Goal: Information Seeking & Learning: Find specific page/section

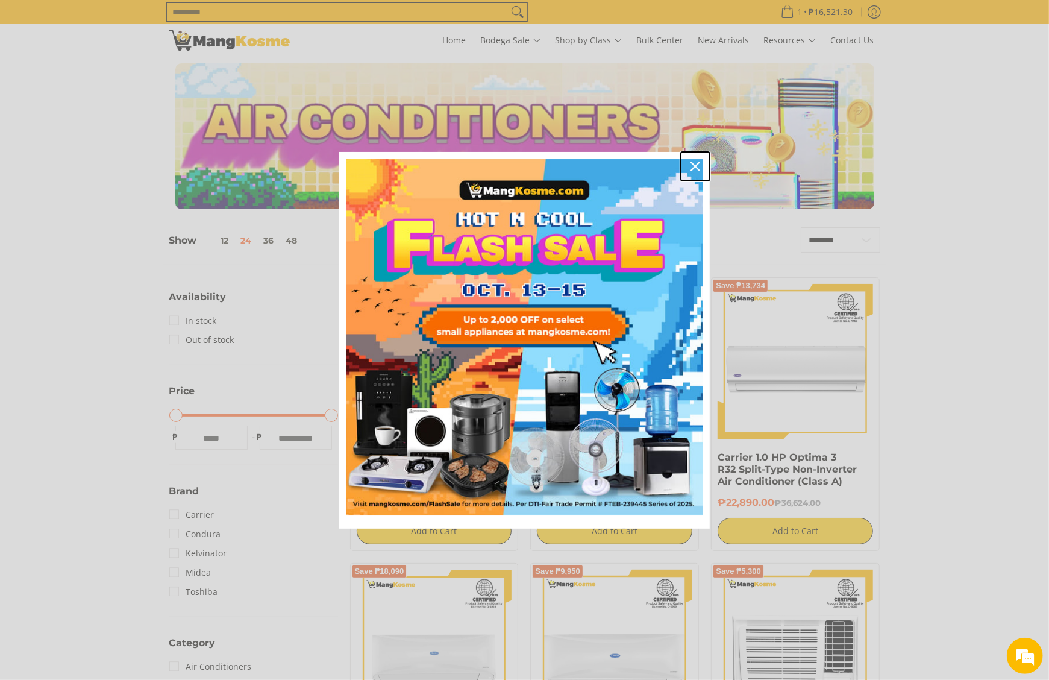
click at [697, 168] on icon "close icon" at bounding box center [696, 166] width 10 height 10
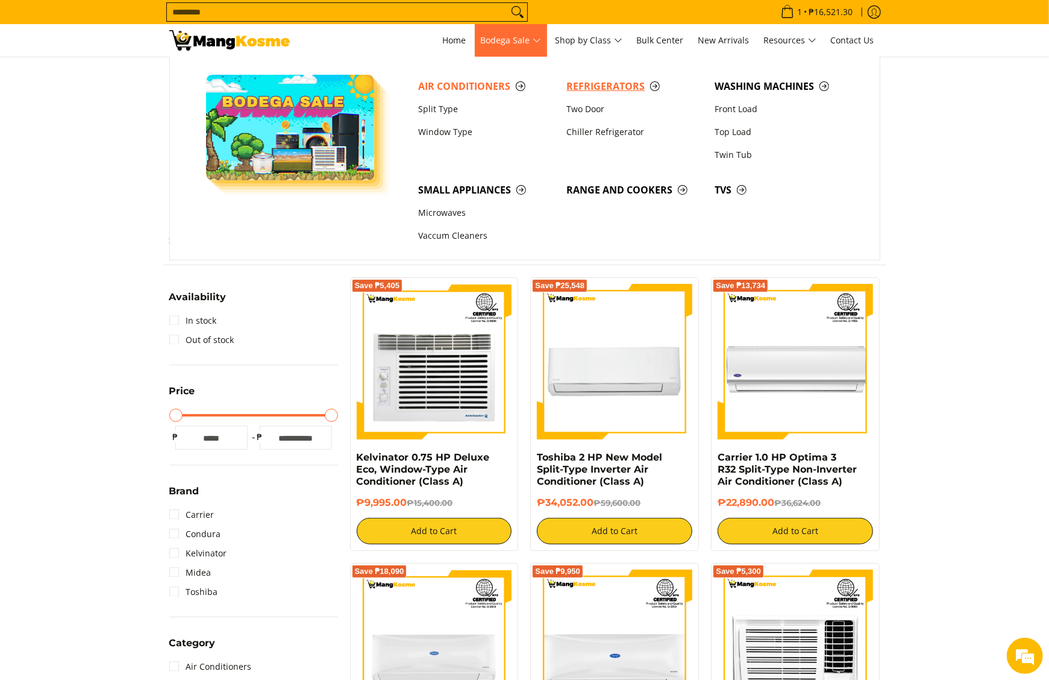
click at [579, 80] on span "Refrigerators" at bounding box center [634, 86] width 136 height 15
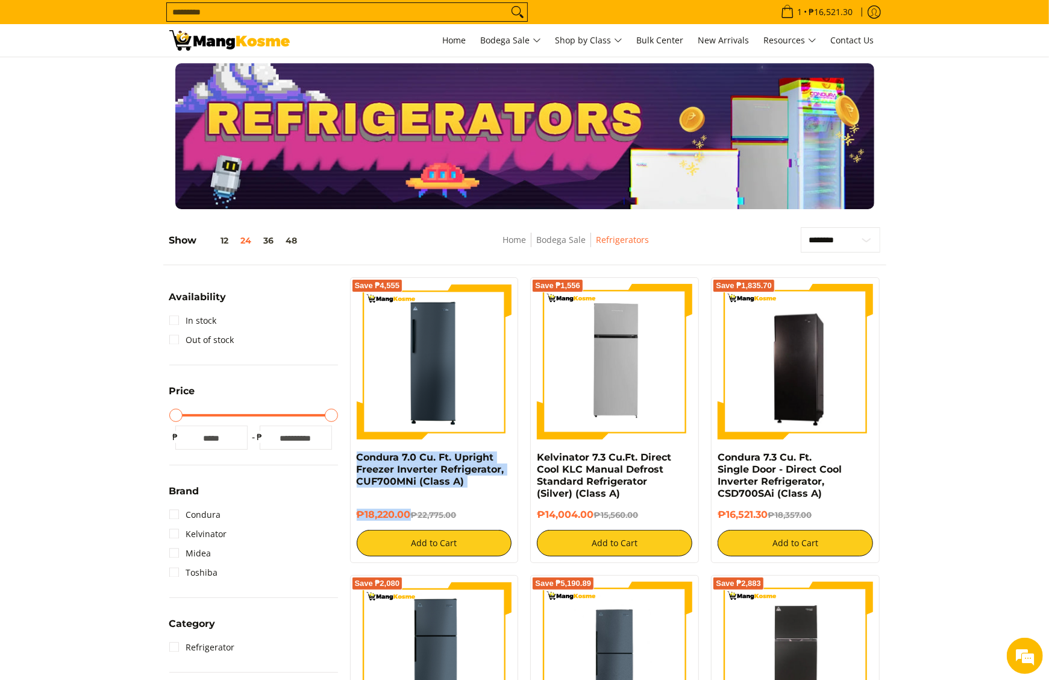
drag, startPoint x: 353, startPoint y: 461, endPoint x: 410, endPoint y: 509, distance: 75.3
click at [410, 509] on div "Save ₱4,555 Condura 7.0 Cu. Ft. Upright Freezer Inverter Refrigerator, CUF700MN…" at bounding box center [434, 420] width 169 height 286
copy div "Condura 7.0 Cu. Ft. Upright Freezer Inverter Refrigerator, CUF700MNi (Class A) …"
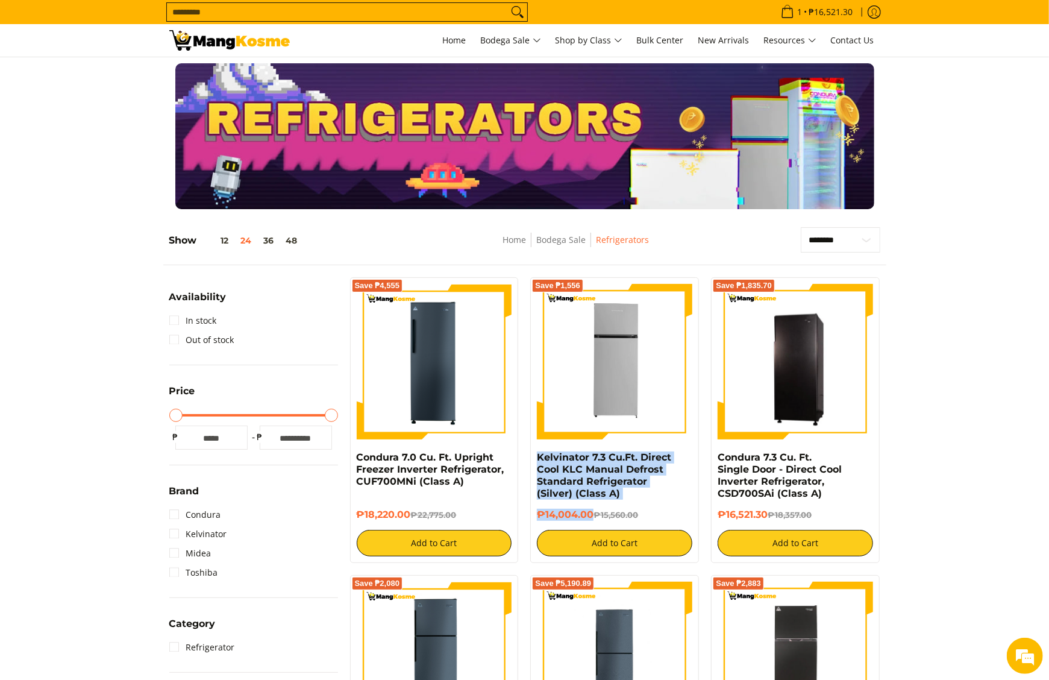
drag, startPoint x: 531, startPoint y: 457, endPoint x: 593, endPoint y: 515, distance: 84.8
click at [593, 515] on div "Save ₱1,556 Kelvinator 7.3 Cu.Ft. Direct Cool KLC Manual Defrost Standard Refri…" at bounding box center [614, 420] width 169 height 286
copy div "Kelvinator 7.3 Cu.Ft. Direct Cool KLC Manual Defrost Standard Refrigerator (Sil…"
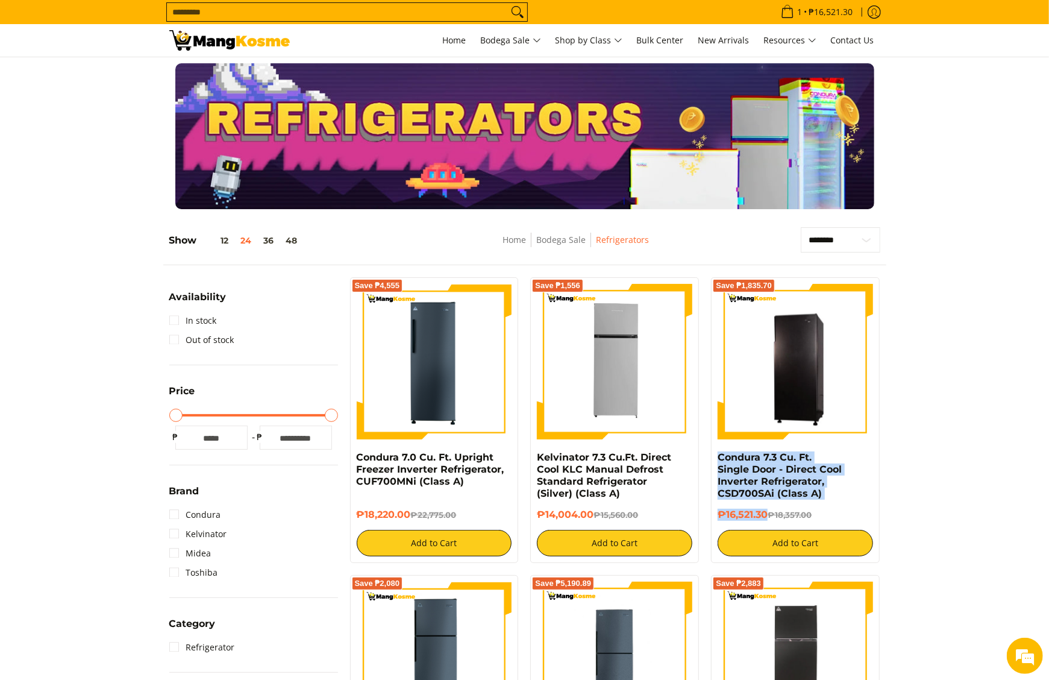
drag, startPoint x: 714, startPoint y: 462, endPoint x: 768, endPoint y: 511, distance: 72.9
click at [768, 511] on div "Save ₱1,835.70 Condura 7.3 Cu. Ft. Single Door - Direct Cool Inverter Refrigera…" at bounding box center [795, 420] width 169 height 286
copy div "Condura 7.3 Cu. Ft. Single Door - Direct Cool Inverter Refrigerator, CSD700SAi …"
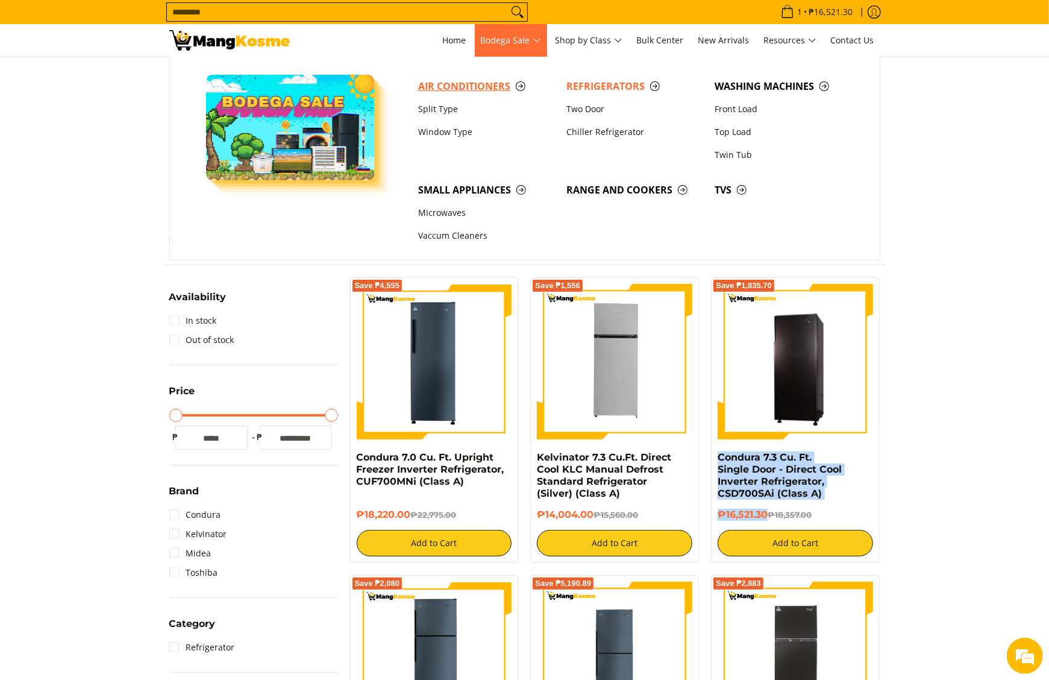
click at [503, 84] on span "Air Conditioners" at bounding box center [486, 86] width 136 height 15
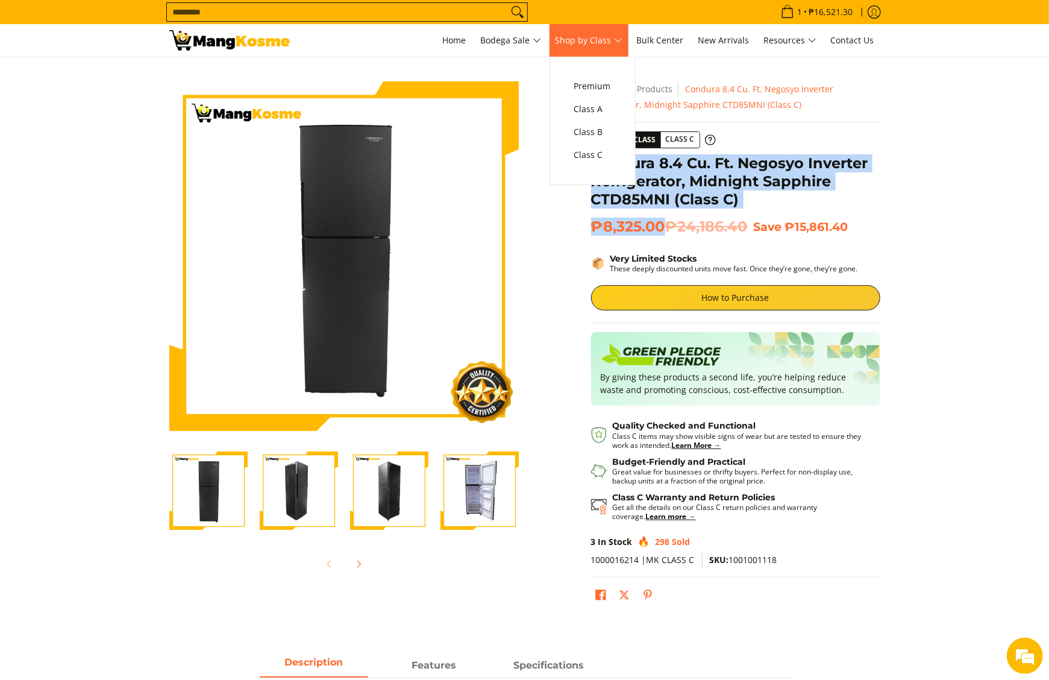
click at [585, 45] on span "Shop by Class" at bounding box center [589, 40] width 67 height 15
click at [584, 152] on span "Class C" at bounding box center [592, 155] width 37 height 15
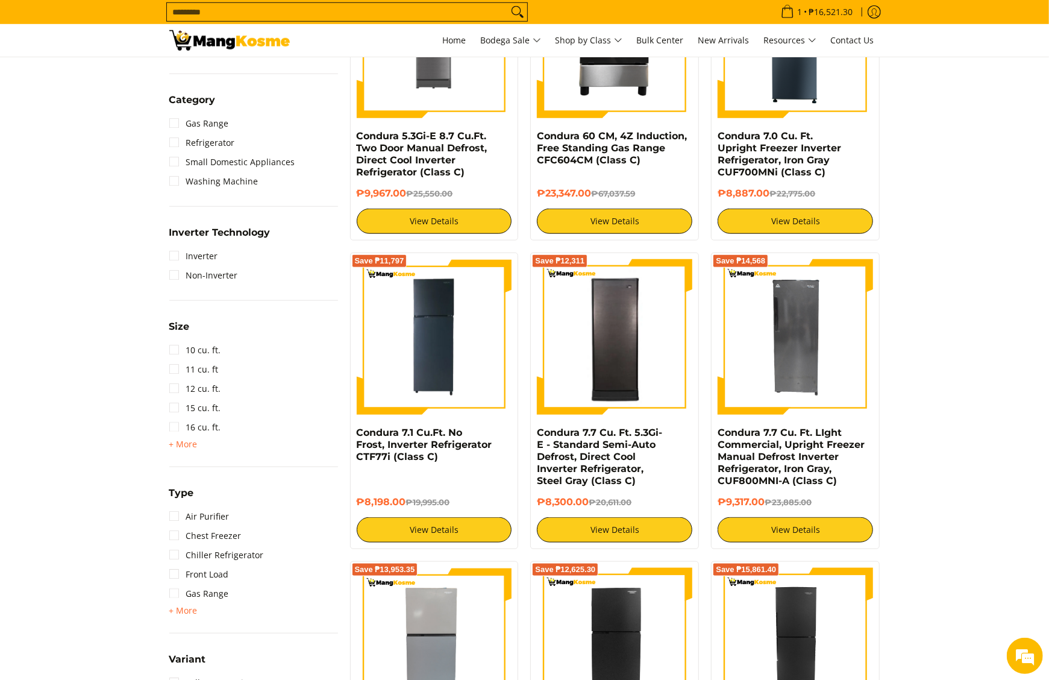
scroll to position [723, 0]
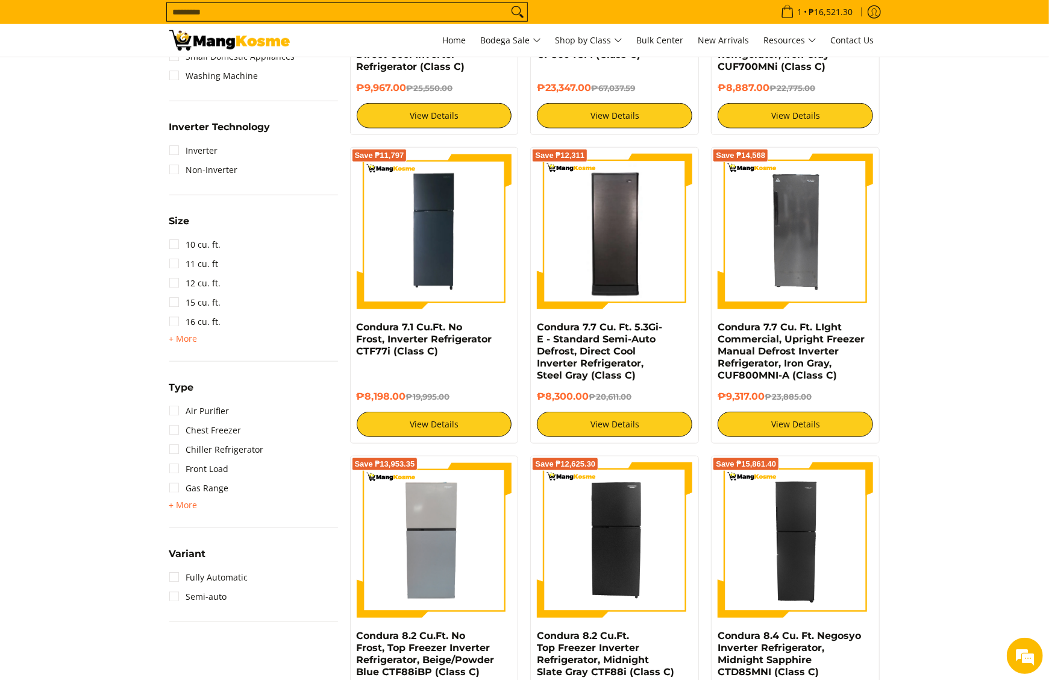
click at [181, 348] on div "Size 10 cu. ft. 11 cu. ft 12 cu. ft. 15 cu. ft. 16 cu. ft. + More - Less 18 cu.…" at bounding box center [253, 287] width 169 height 148
click at [186, 334] on span "+ More" at bounding box center [183, 339] width 28 height 10
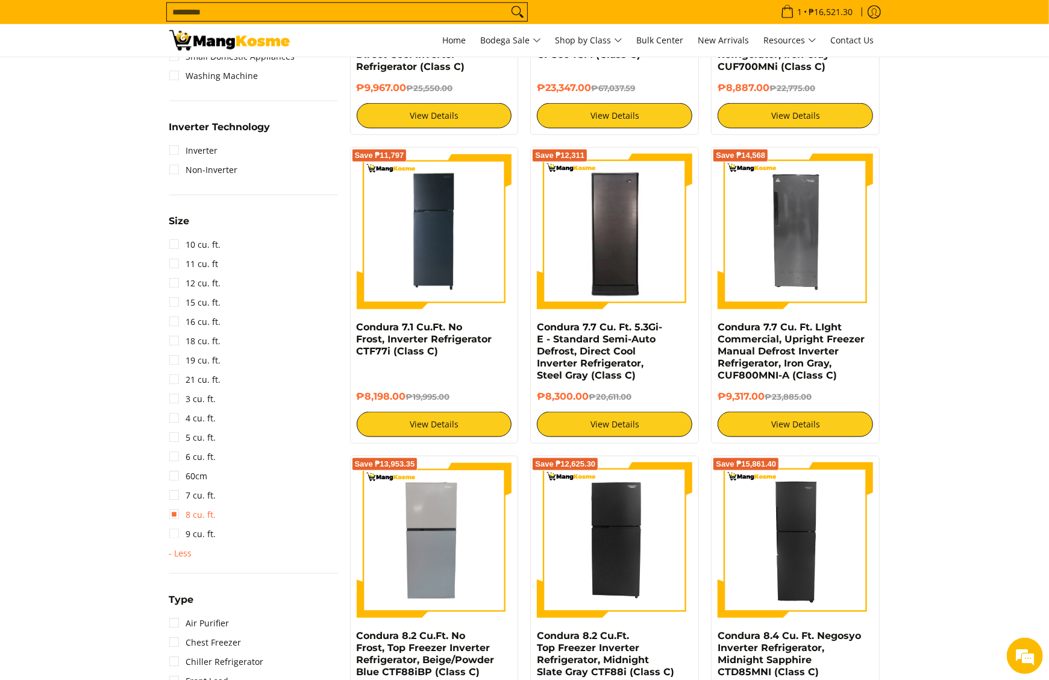
click at [203, 515] on link "8 cu. ft." at bounding box center [192, 514] width 47 height 19
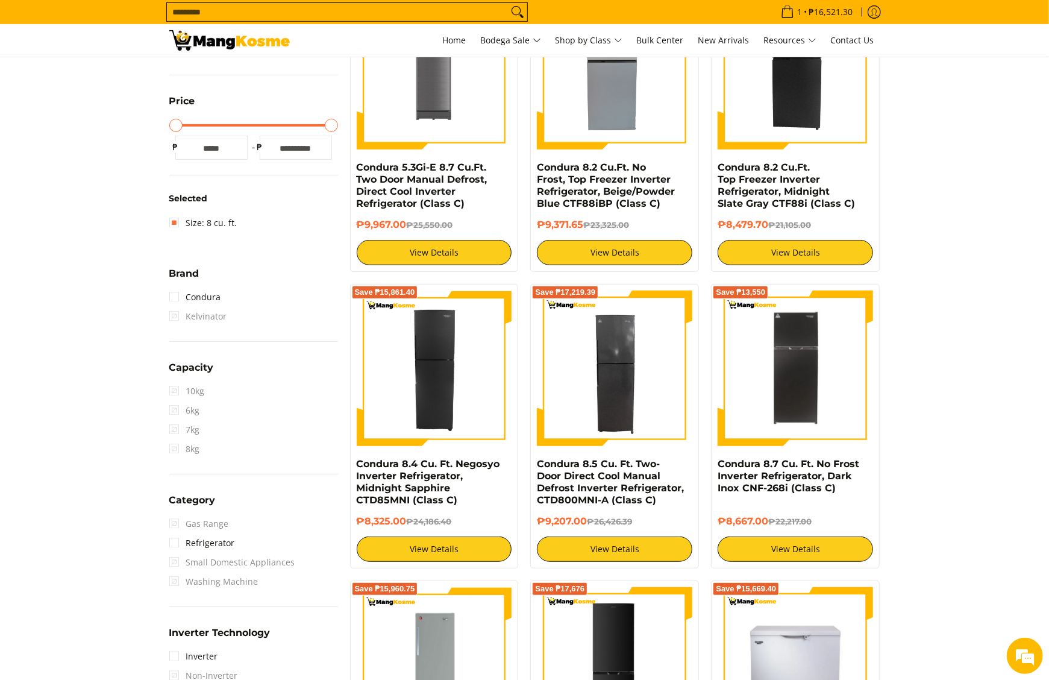
scroll to position [531, 0]
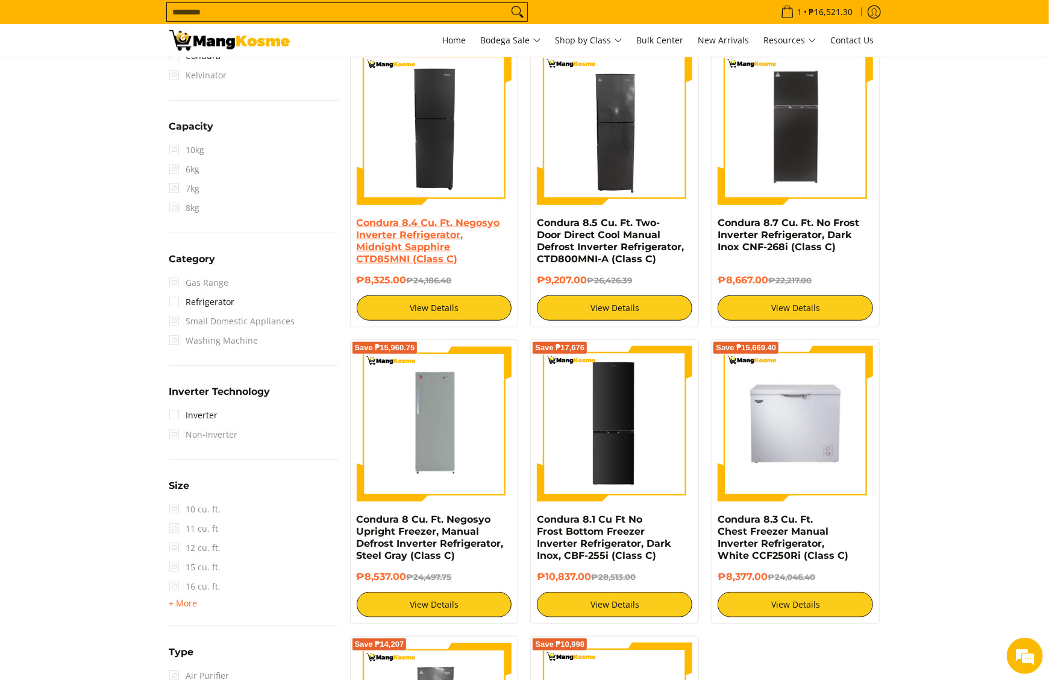
click at [445, 240] on link "Condura 8.4 Cu. Ft. Negosyo Inverter Refrigerator, Midnight Sapphire CTD85MNI (…" at bounding box center [428, 241] width 143 height 48
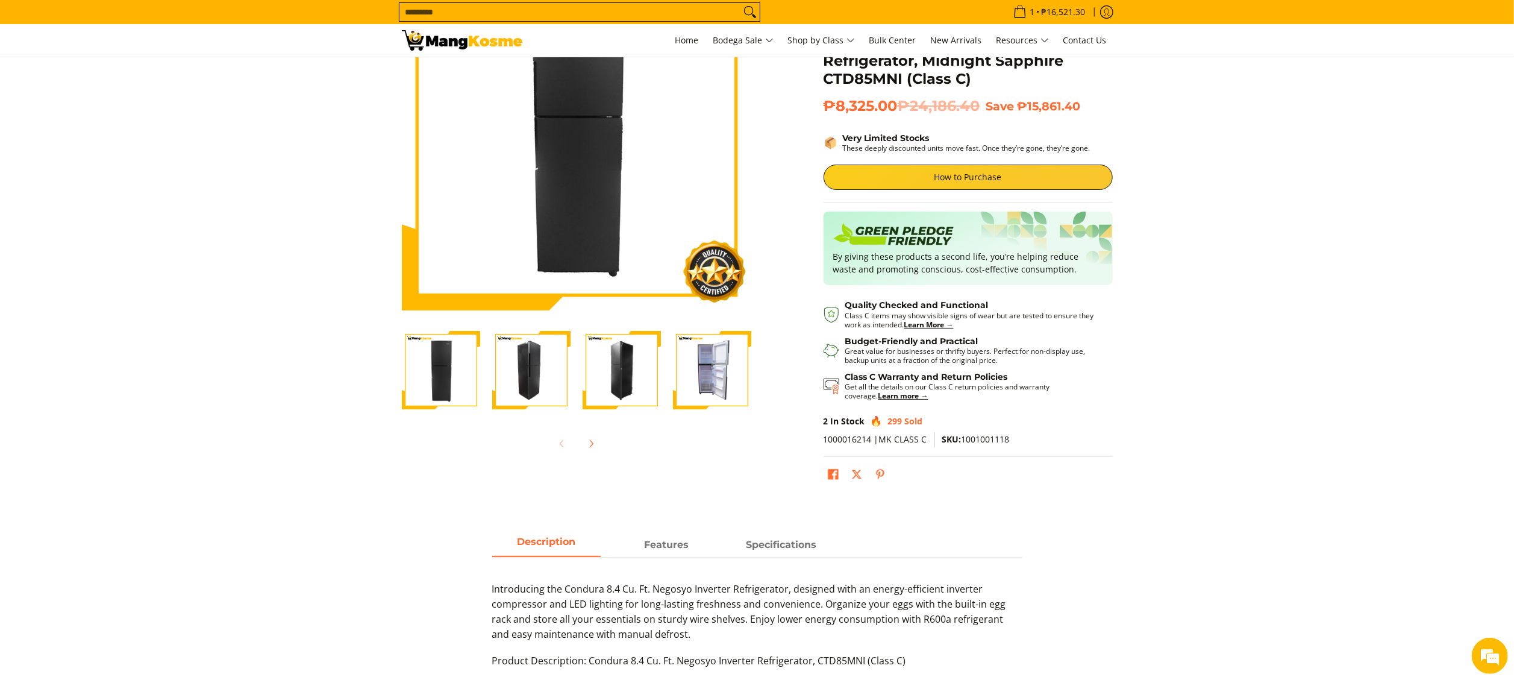
click at [430, 39] on img at bounding box center [462, 40] width 121 height 20
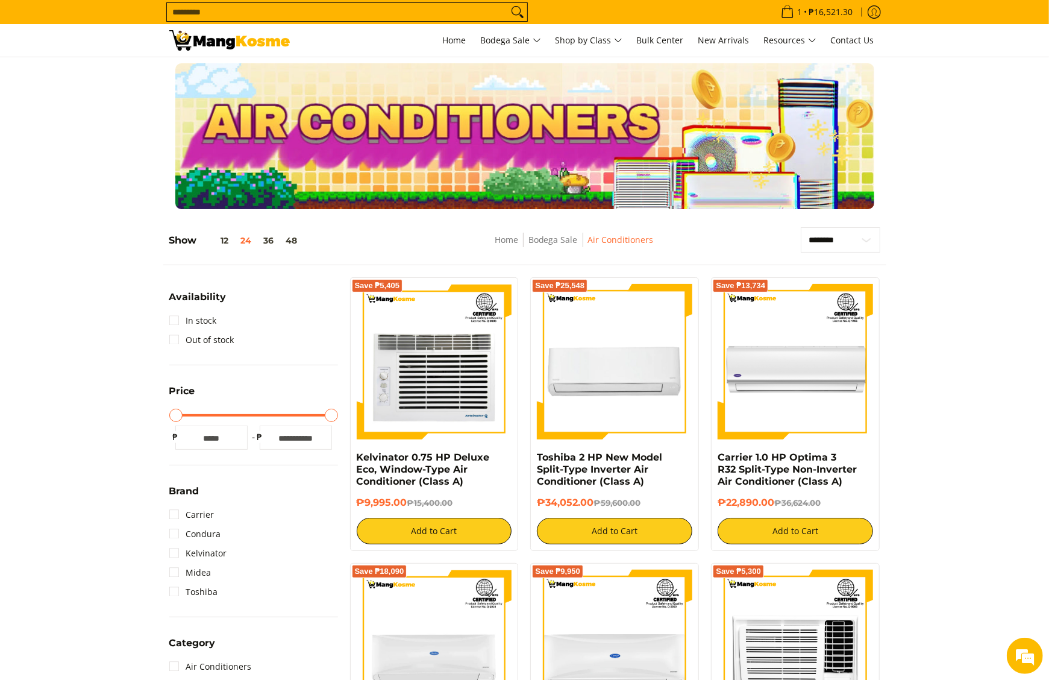
click at [205, 48] on img at bounding box center [229, 40] width 121 height 20
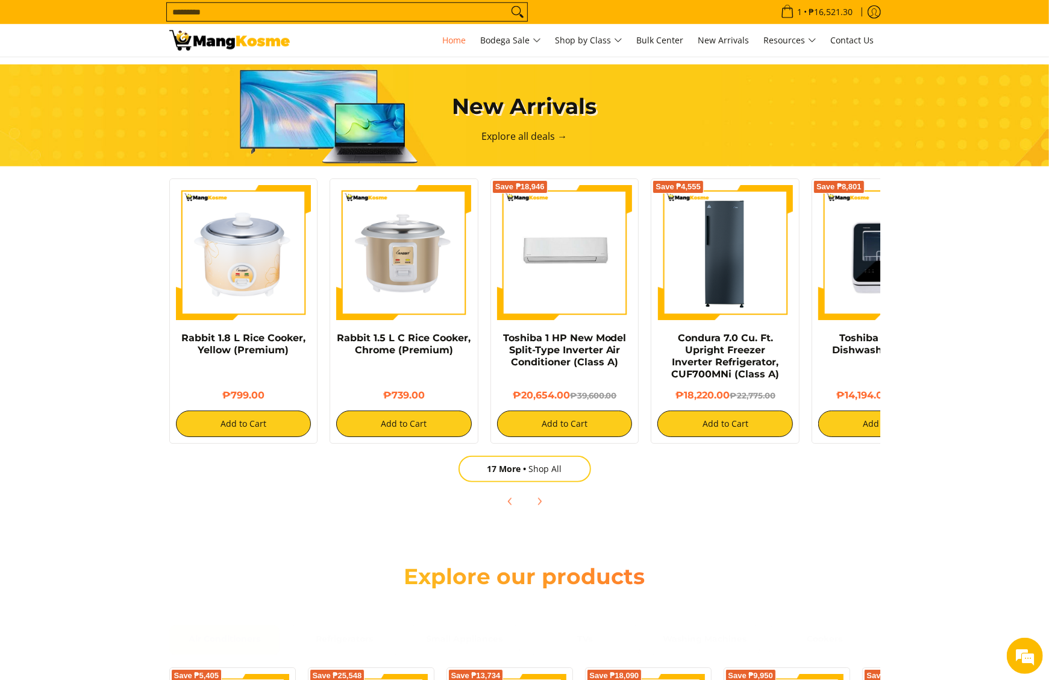
scroll to position [964, 0]
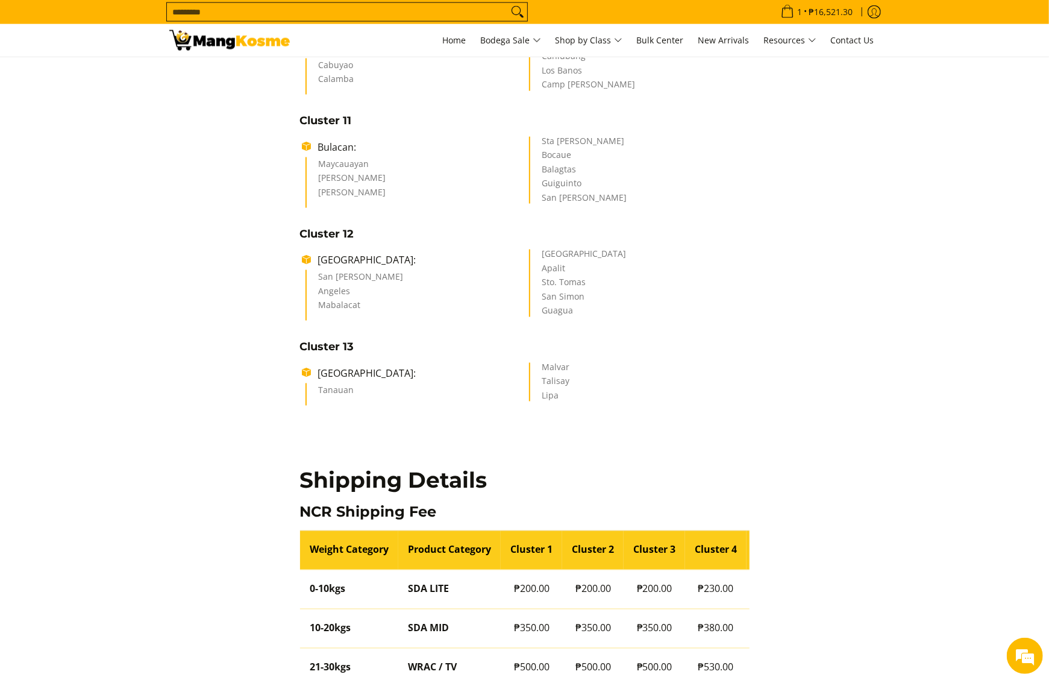
scroll to position [1446, 0]
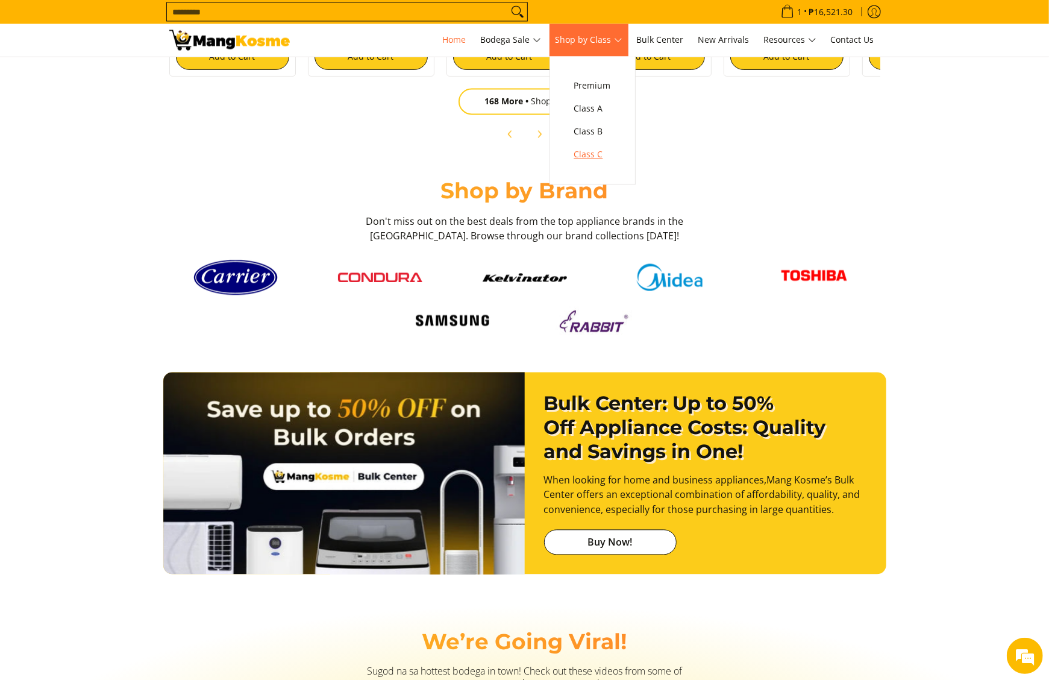
click at [611, 159] on span "Class C" at bounding box center [592, 155] width 37 height 15
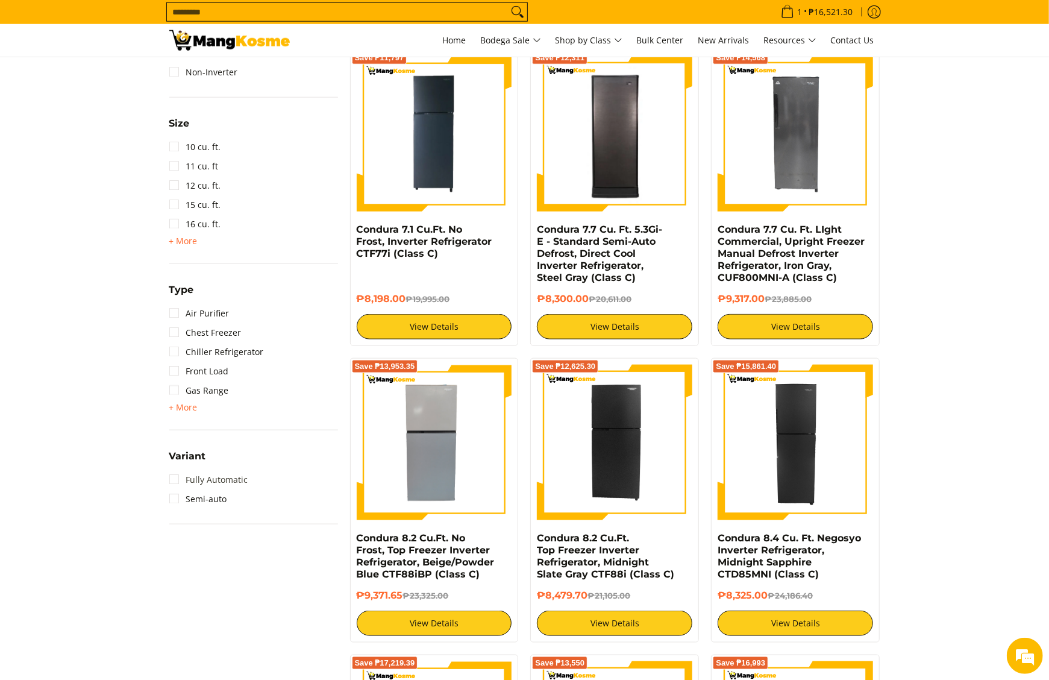
scroll to position [844, 0]
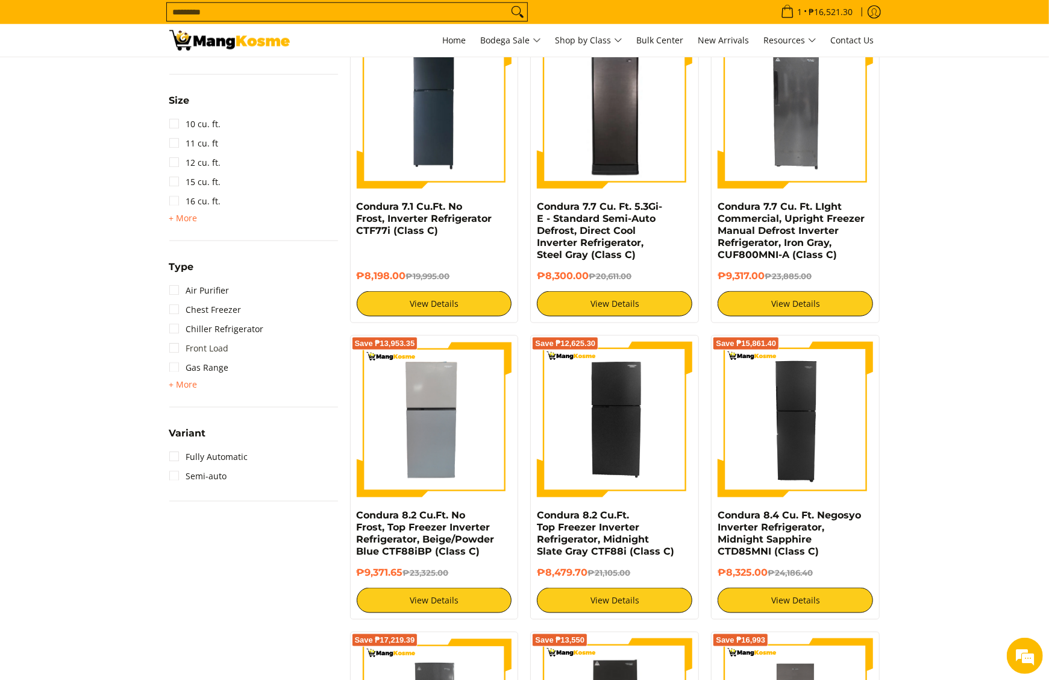
click at [186, 381] on span "+ More" at bounding box center [183, 385] width 28 height 10
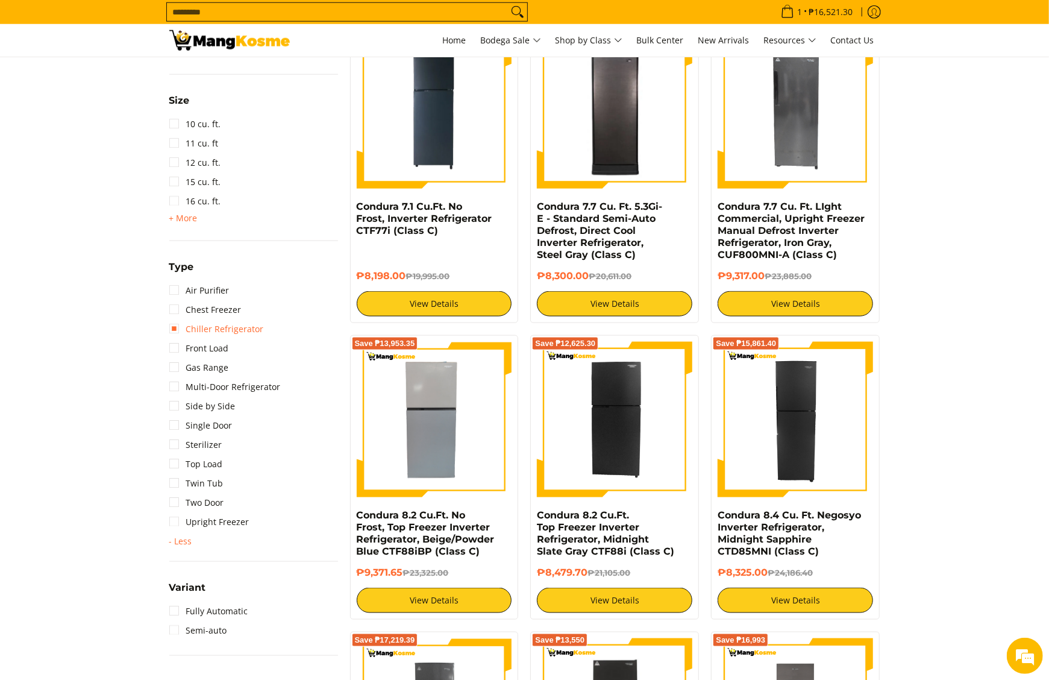
click at [227, 328] on link "Chiller Refrigerator" at bounding box center [216, 328] width 95 height 19
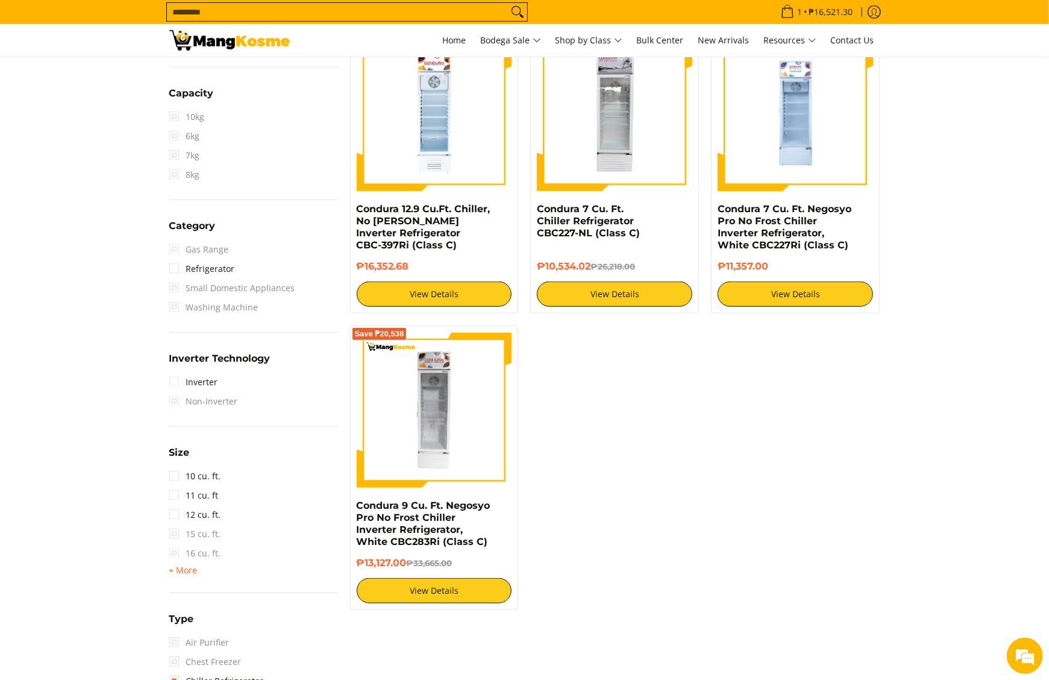
scroll to position [183, 0]
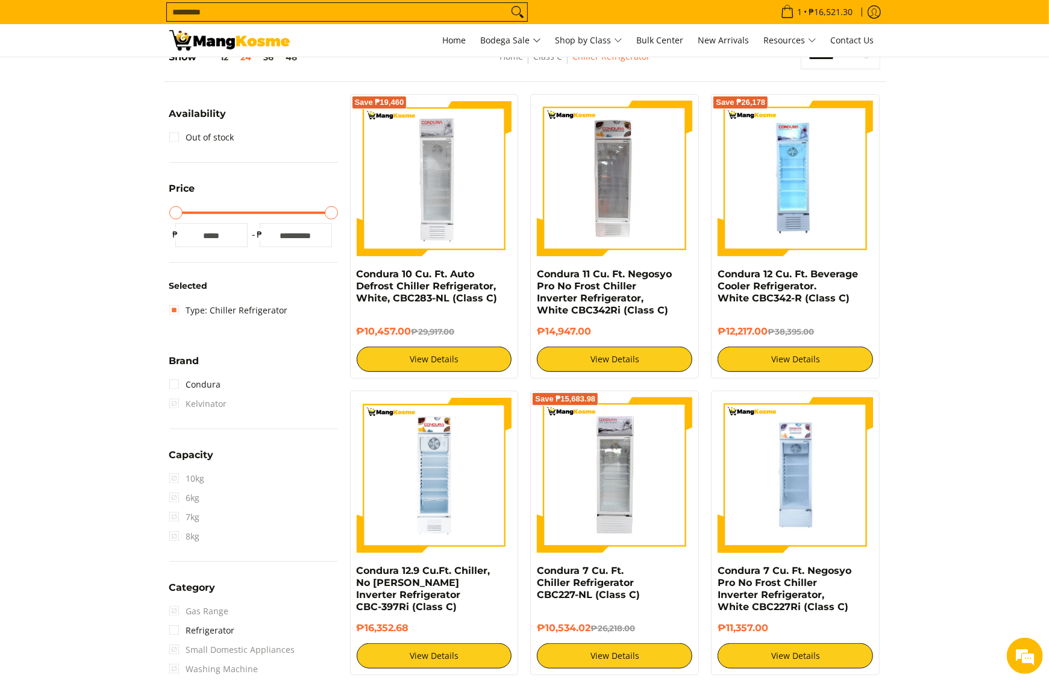
drag, startPoint x: 1047, startPoint y: 210, endPoint x: 1054, endPoint y: 224, distance: 15.4
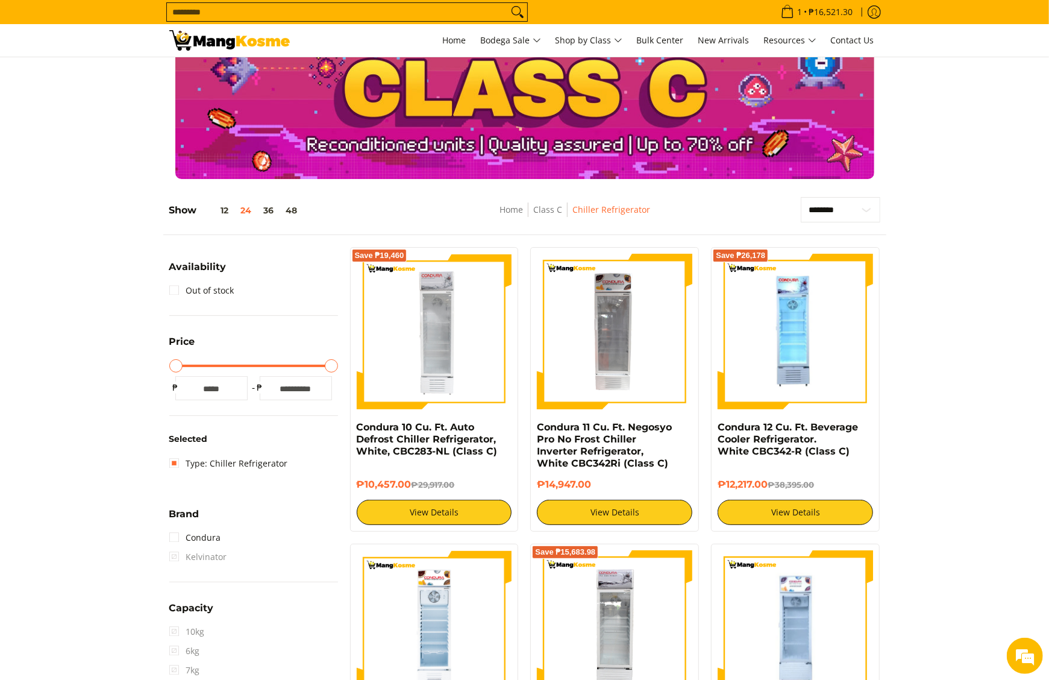
scroll to position [0, 0]
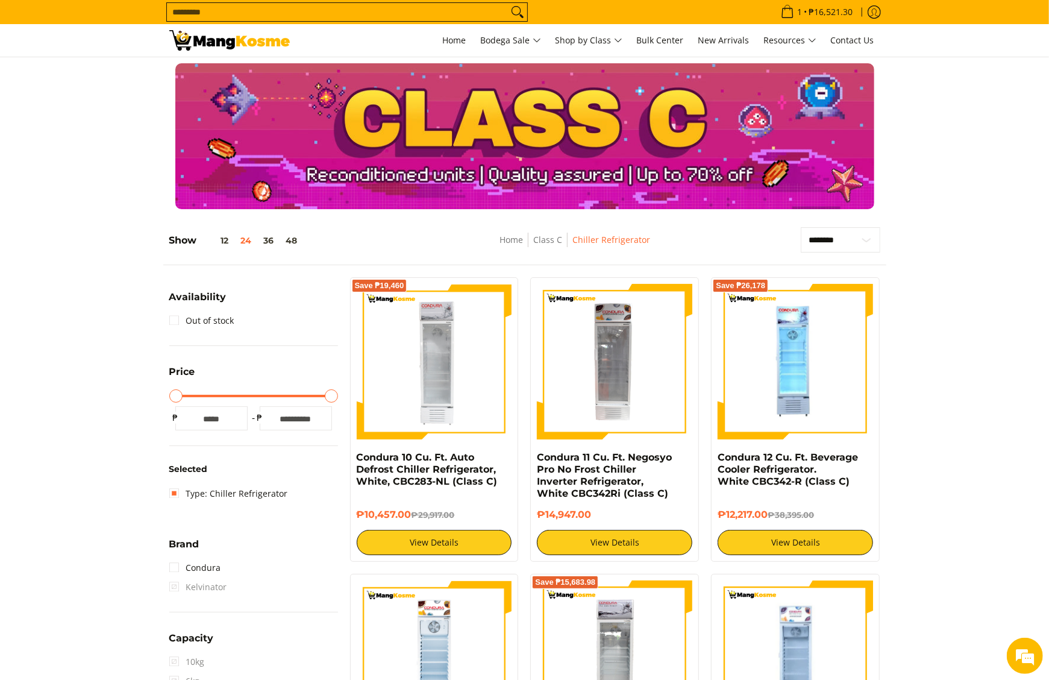
drag, startPoint x: 271, startPoint y: 42, endPoint x: 266, endPoint y: 47, distance: 6.4
click at [269, 42] on img at bounding box center [229, 40] width 121 height 20
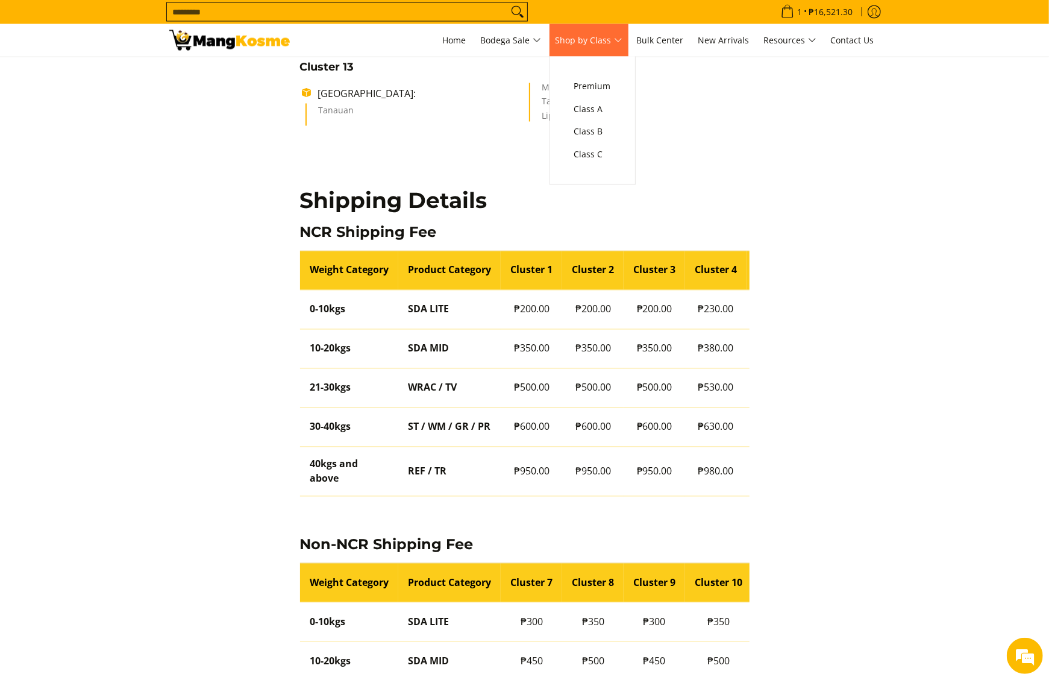
scroll to position [0, 207]
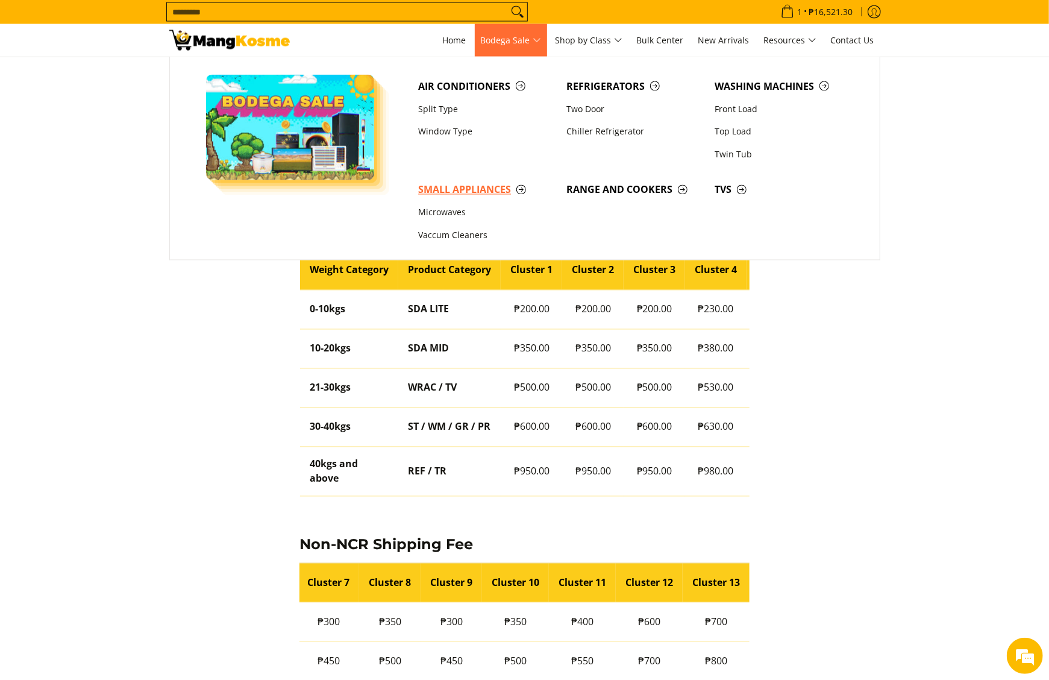
click at [464, 189] on span "Small Appliances" at bounding box center [486, 190] width 136 height 15
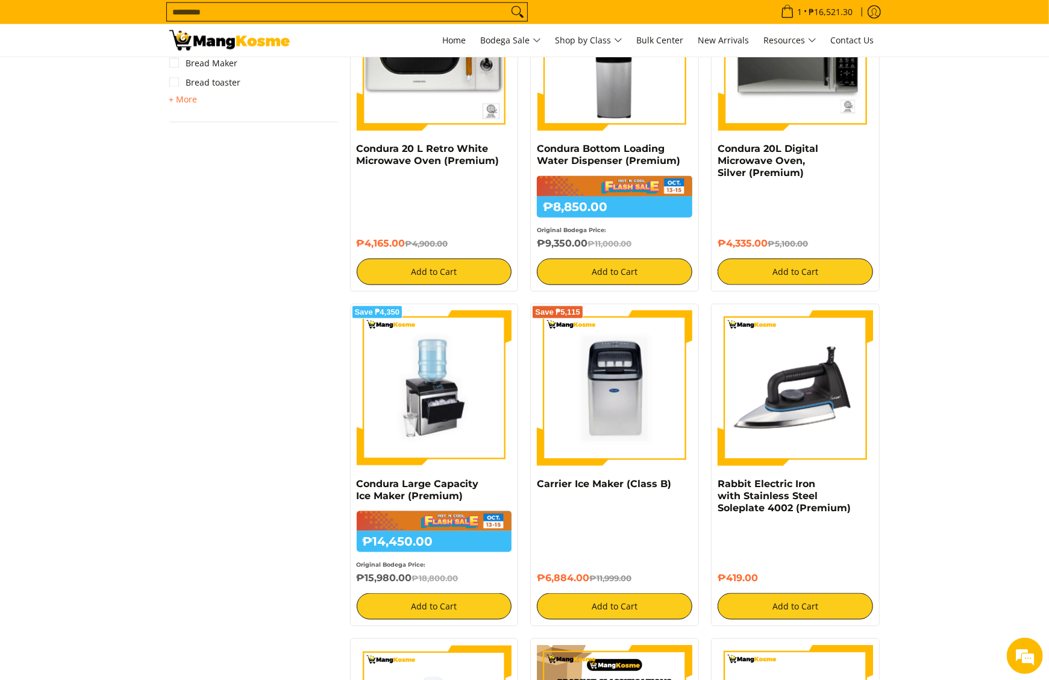
scroll to position [1085, 0]
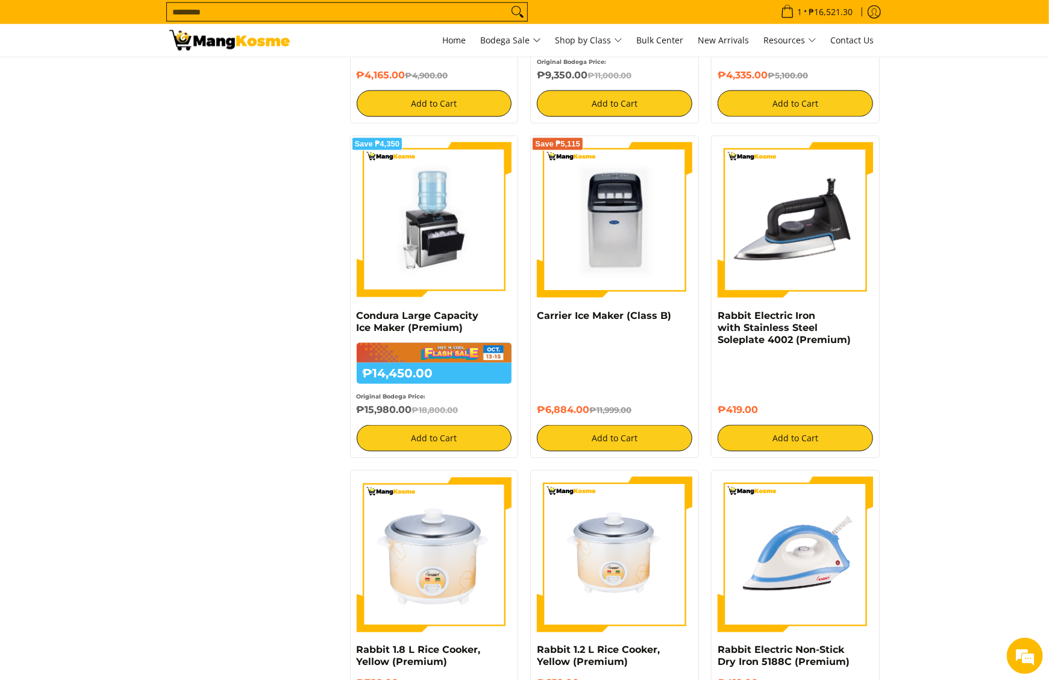
drag, startPoint x: 530, startPoint y: 317, endPoint x: 591, endPoint y: 413, distance: 114.0
click at [591, 413] on div "Save ₱5,115 Carrier Ice Maker (Class B) ₱6,884.00 ₱11,999.00 Add to Cart" at bounding box center [614, 297] width 169 height 322
copy div "Carrier Ice Maker (Class B) ₱6,884.00"
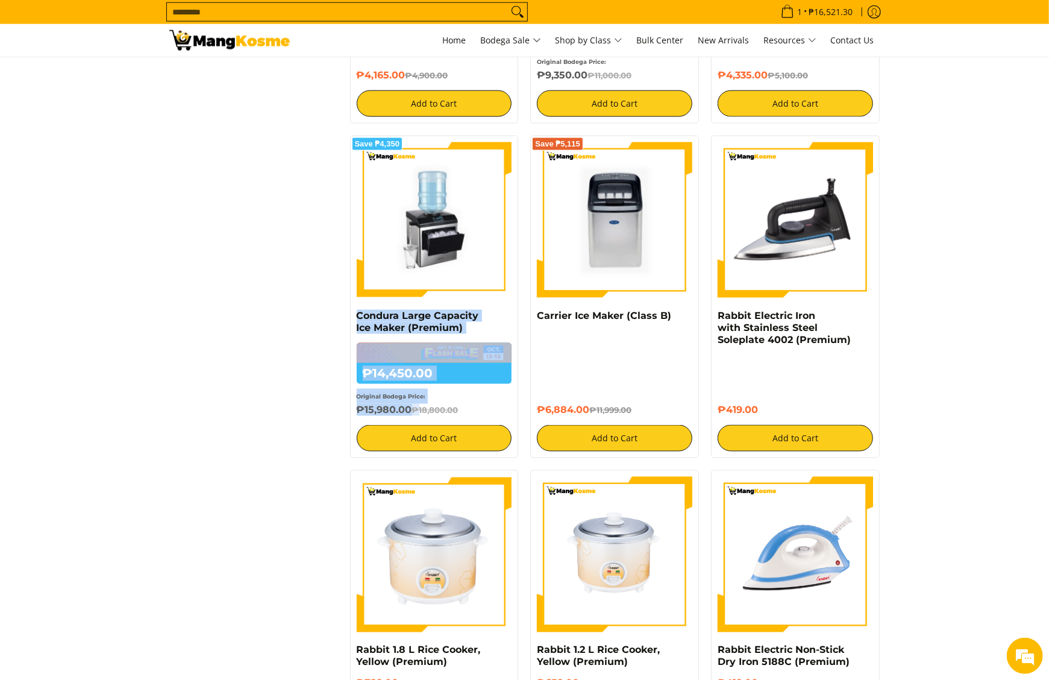
copy div "Condura Large Capacity Ice Maker (Premium) ₱14,450.00 ₱18,800.00 Original Bodeg…"
drag, startPoint x: 351, startPoint y: 319, endPoint x: 420, endPoint y: 416, distance: 119.2
click at [420, 416] on div "Save ₱4,350 Condura Large Capacity Ice Maker (Premium) ₱14,450.00 ₱18,800.00 Or…" at bounding box center [434, 297] width 169 height 322
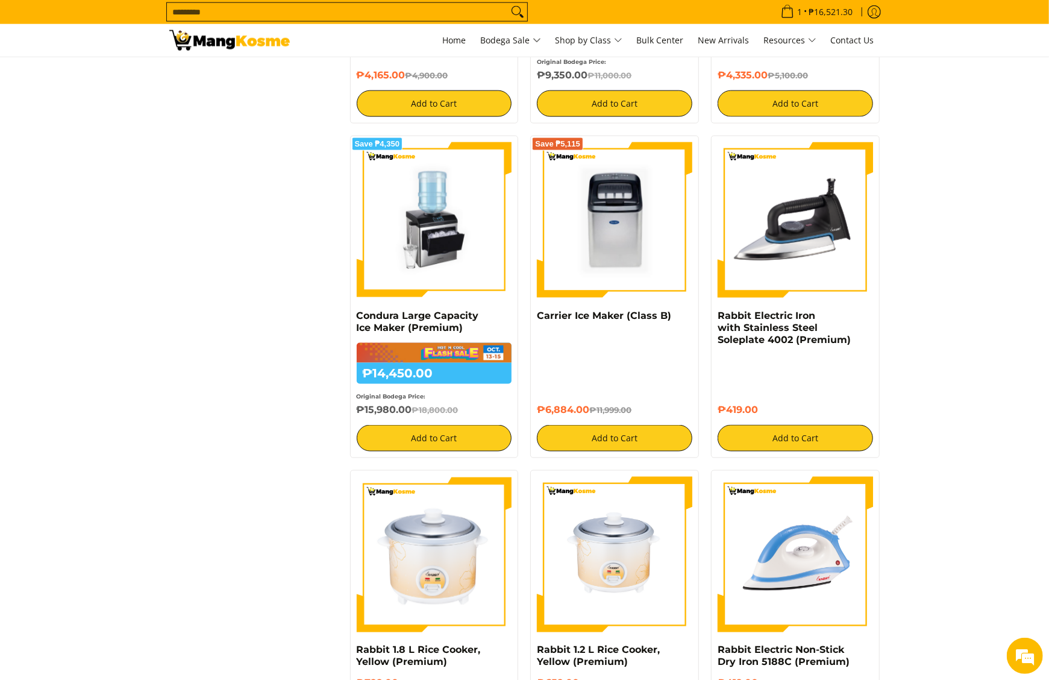
click at [92, 302] on section "**********" at bounding box center [524, 448] width 1049 height 2637
click at [939, 321] on section "**********" at bounding box center [524, 448] width 1049 height 2637
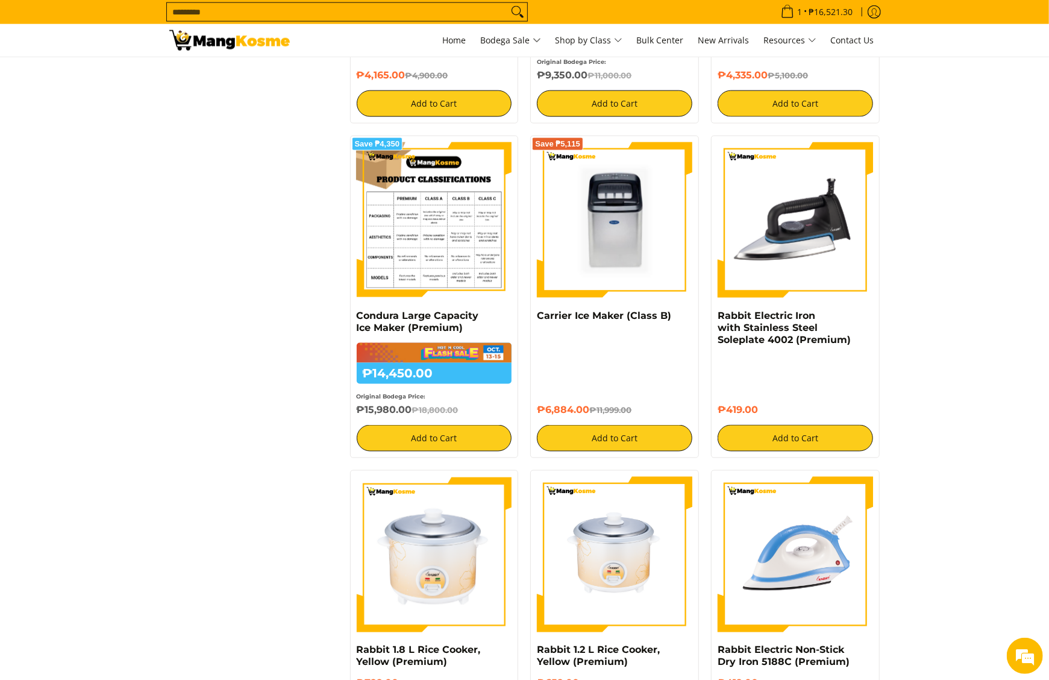
click at [418, 231] on img at bounding box center [434, 219] width 155 height 155
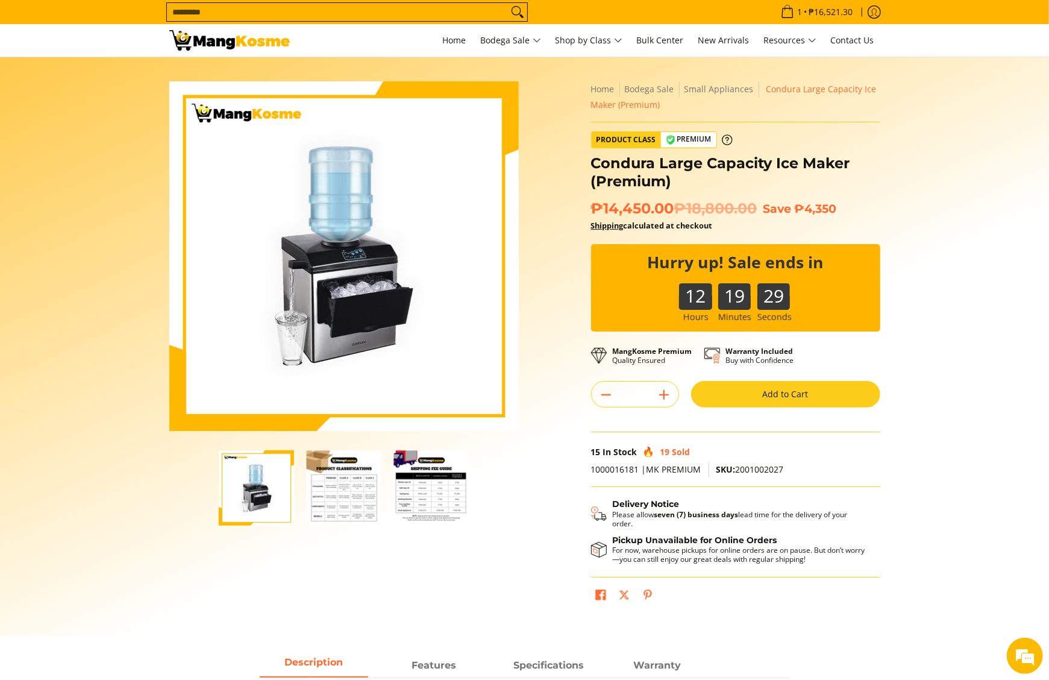
click at [442, 12] on input "Search..." at bounding box center [337, 12] width 341 height 18
type input "********"
click at [508, 3] on button "Search" at bounding box center [517, 12] width 19 height 18
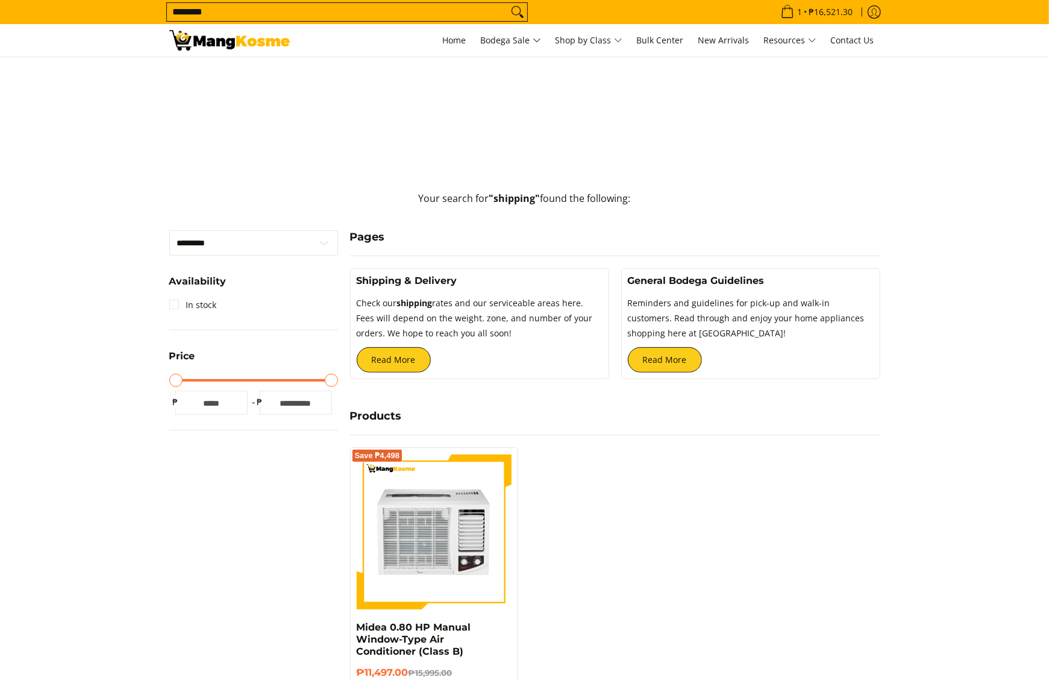
scroll to position [241, 0]
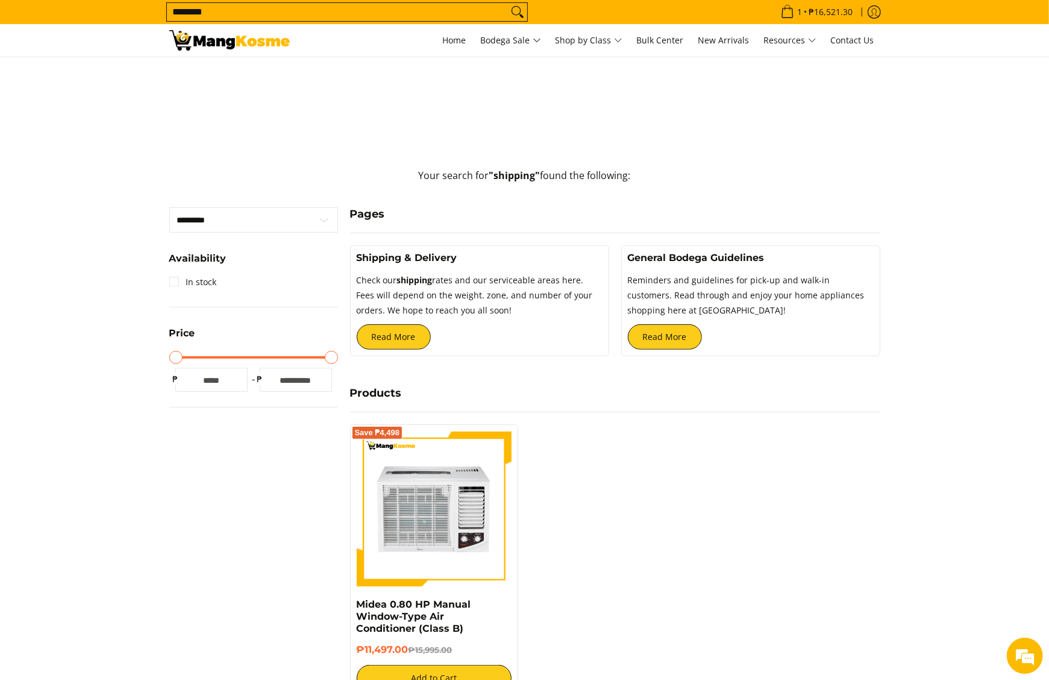
click at [405, 351] on div "Shipping & Delivery Check our shipping rates and our serviceable areas here. Fe…" at bounding box center [479, 300] width 259 height 110
click at [405, 335] on link "Read More" at bounding box center [394, 336] width 74 height 25
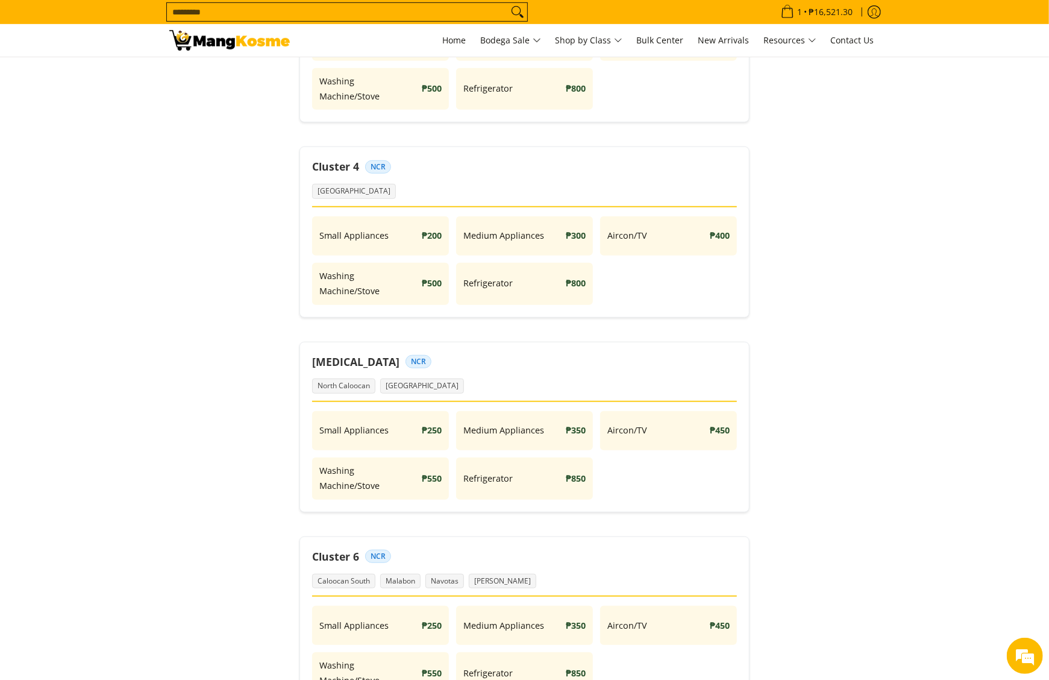
scroll to position [844, 0]
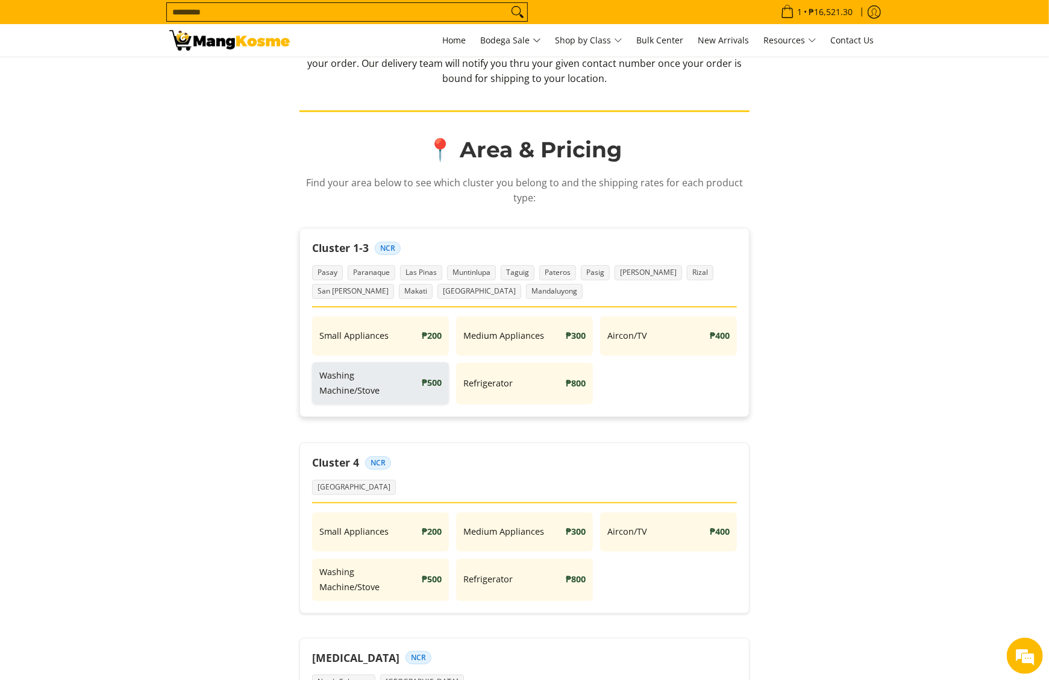
scroll to position [241, 0]
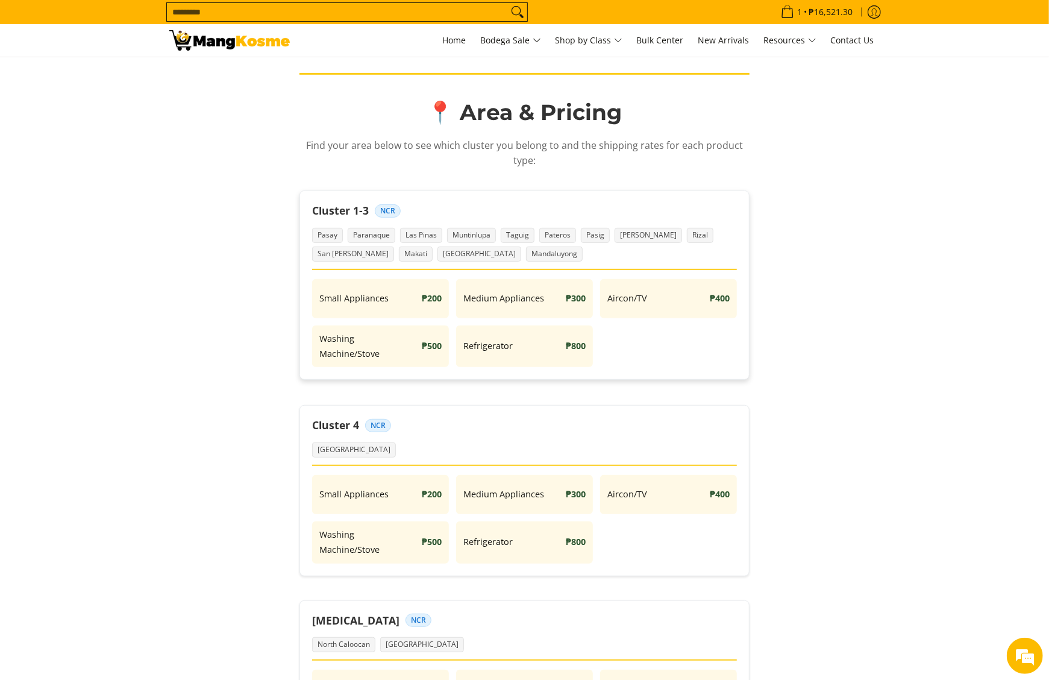
click at [483, 193] on div "Cluster 1-3 NCR Pasay Paranaque Las Pinas Muntinlupa Taguig Pateros Pasig Marik…" at bounding box center [524, 284] width 450 height 189
click at [405, 204] on div "Cluster 1-3 NCR" at bounding box center [524, 210] width 425 height 15
click at [353, 198] on div "Cluster 1-3 NCR Pasay Paranaque Las Pinas Muntinlupa Taguig Pateros Pasig Marik…" at bounding box center [524, 284] width 450 height 189
click at [483, 230] on span "Muntinlupa" at bounding box center [471, 235] width 49 height 15
click at [517, 237] on span "Taguig" at bounding box center [518, 235] width 34 height 15
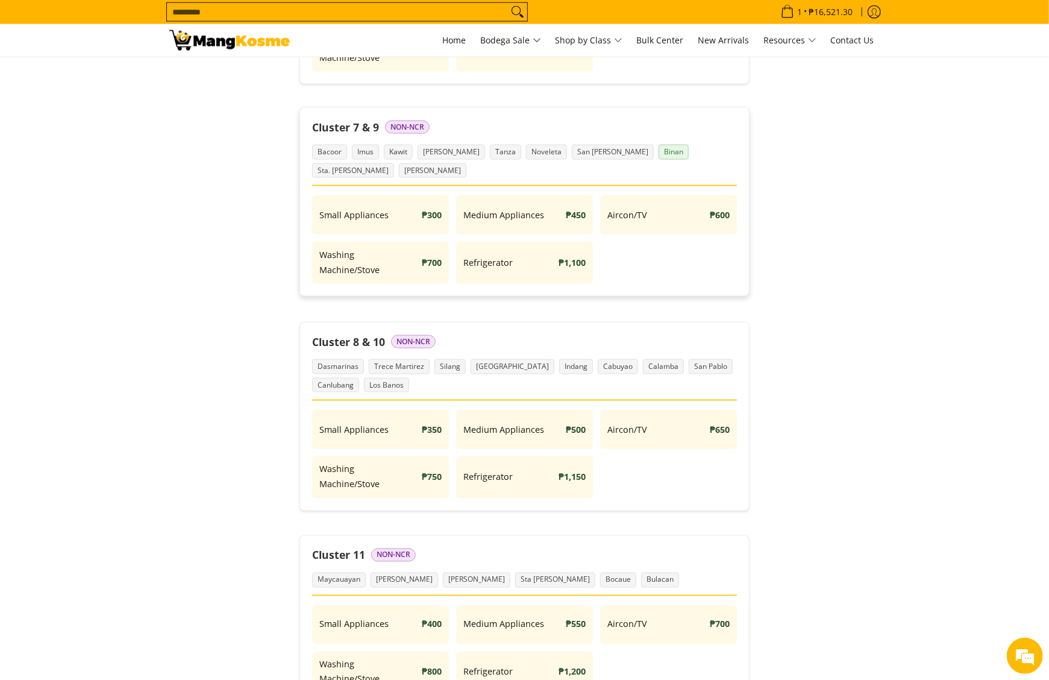
scroll to position [1085, 0]
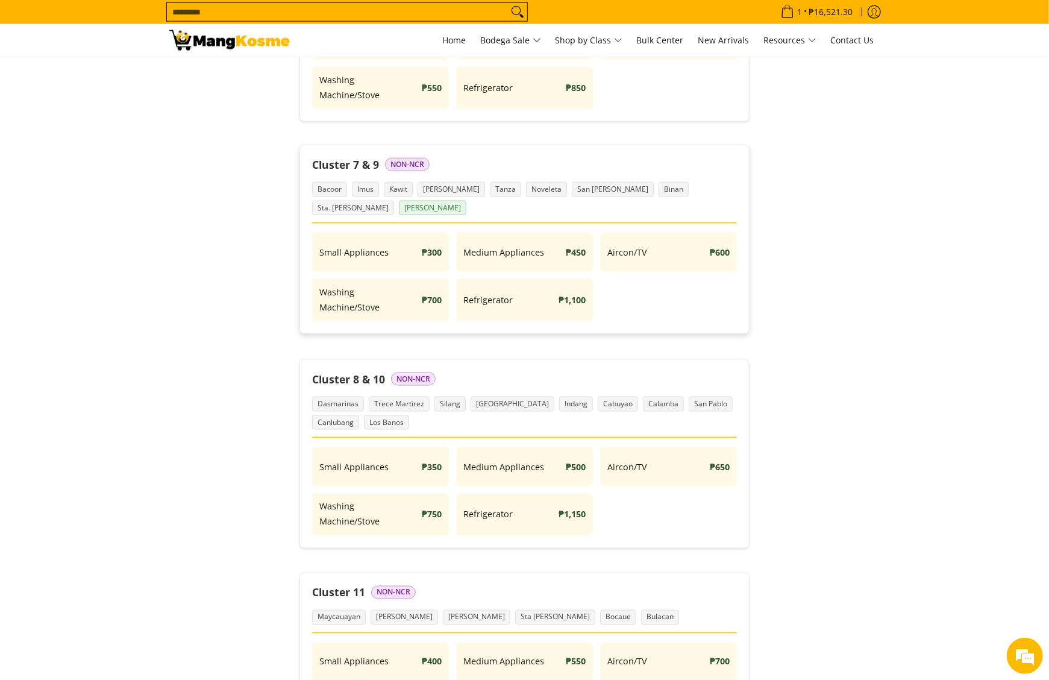
click at [466, 201] on span "Carmona" at bounding box center [432, 208] width 67 height 15
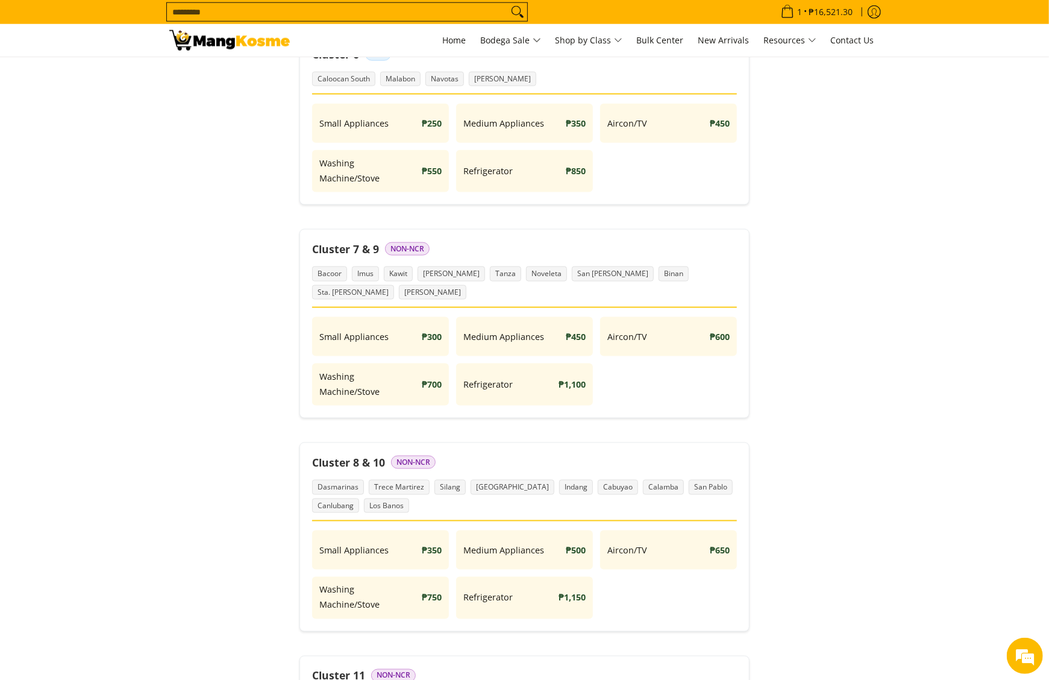
scroll to position [964, 0]
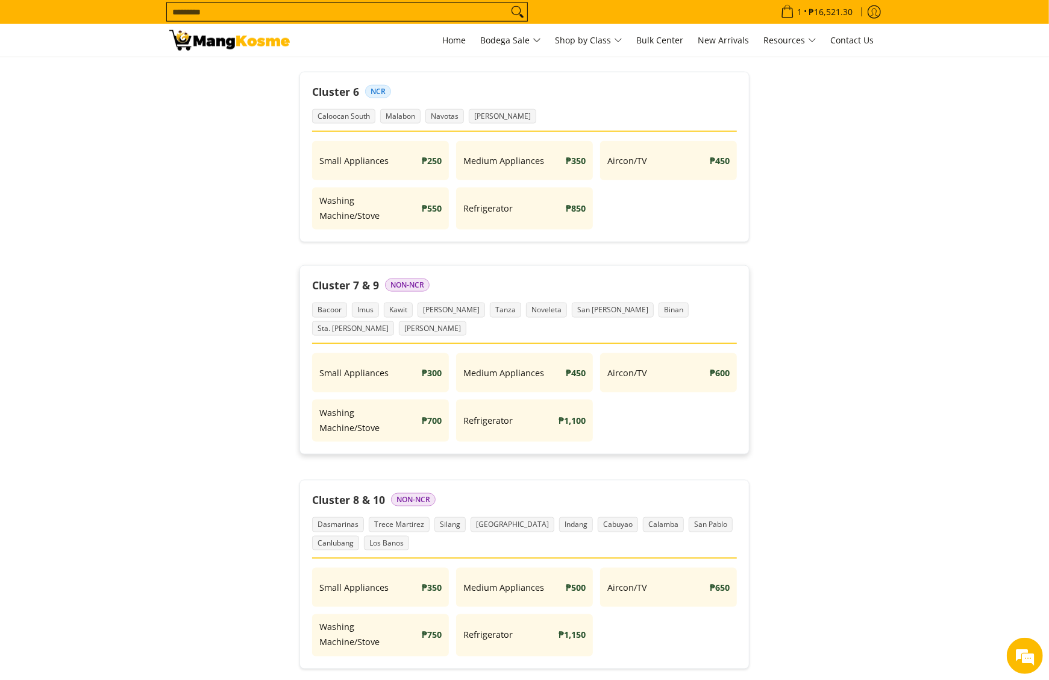
click at [617, 287] on div "Cluster 7 & 9 Non-NCR" at bounding box center [524, 285] width 425 height 15
click at [618, 283] on div "Cluster 7 & 9 Non-NCR" at bounding box center [524, 285] width 425 height 15
drag, startPoint x: 618, startPoint y: 283, endPoint x: 704, endPoint y: 411, distance: 154.4
click at [717, 415] on div "Small Appliances ₱300 Medium Appliances ₱450 Aircon/TV ₱600 Washing Machine/Sto…" at bounding box center [524, 397] width 425 height 89
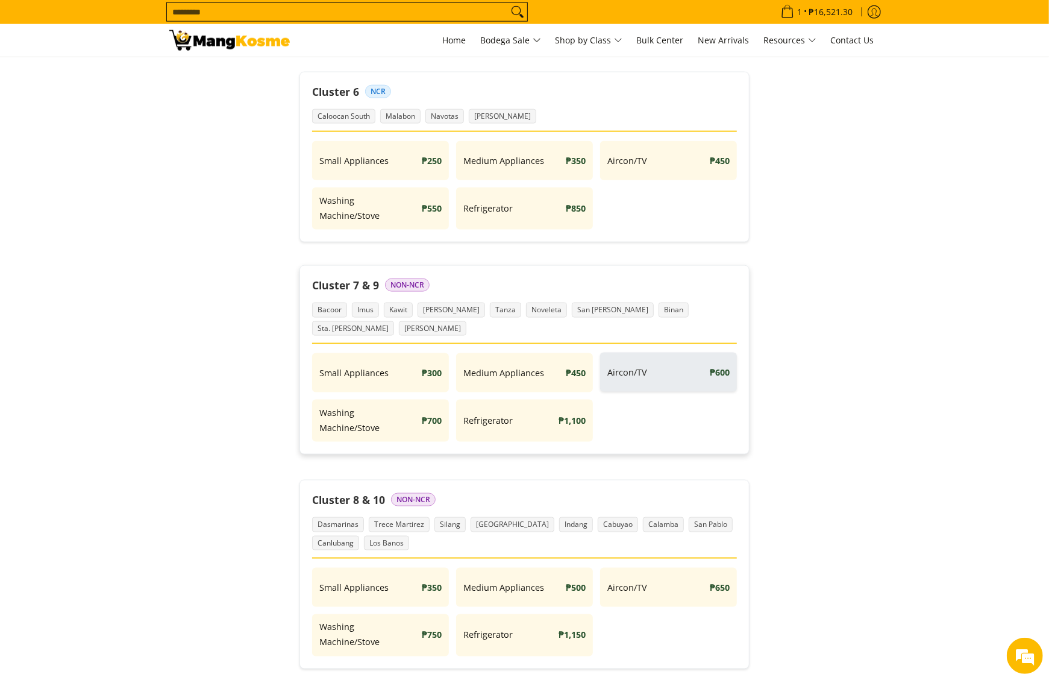
click at [600, 353] on div "Aircon/TV ₱600" at bounding box center [668, 372] width 137 height 39
click at [665, 353] on div "Aircon/TV ₱600" at bounding box center [668, 372] width 137 height 39
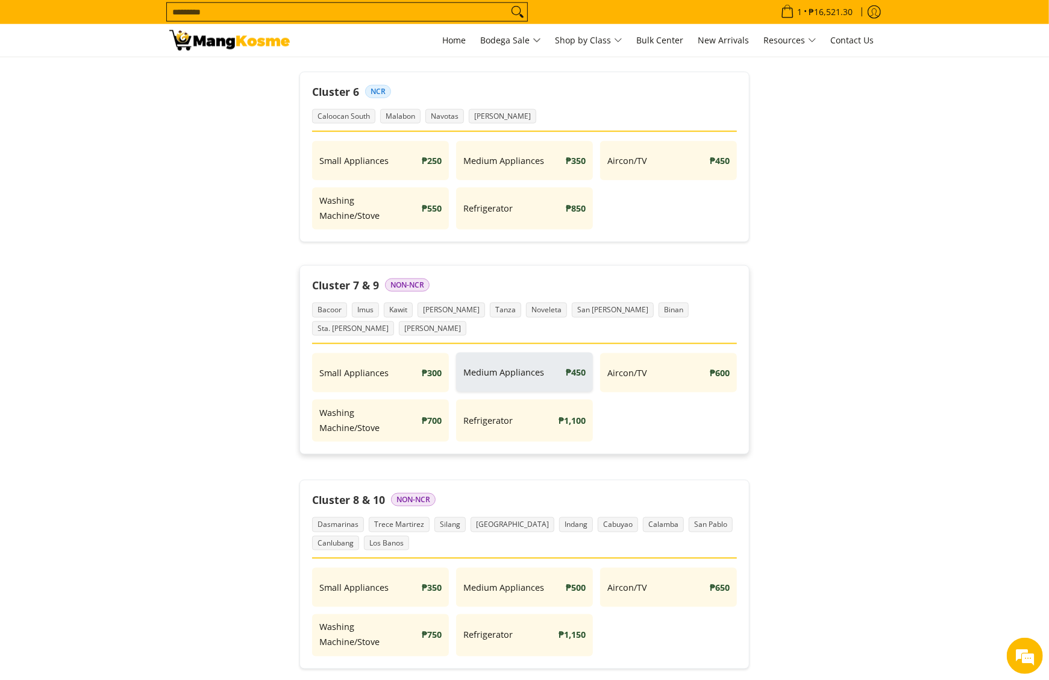
click at [566, 365] on strong "₱450" at bounding box center [576, 372] width 20 height 15
drag, startPoint x: 560, startPoint y: 405, endPoint x: 586, endPoint y: 365, distance: 48.3
click at [560, 413] on strong "₱1,100" at bounding box center [572, 420] width 27 height 15
click at [593, 326] on div "Cluster 7 & 9 Non-NCR Bacoor Imus Kawit Rosario Tanza Noveleta San Pedro Binan …" at bounding box center [524, 311] width 425 height 66
click at [659, 312] on span "Binan" at bounding box center [674, 310] width 30 height 15
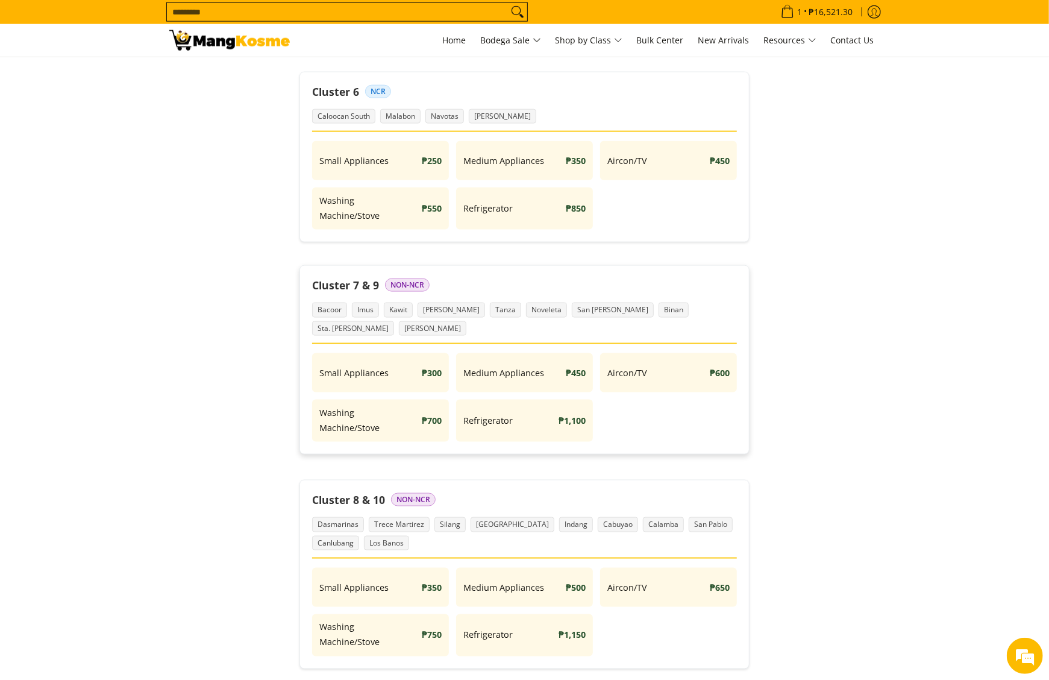
click at [459, 283] on div "Cluster 7 & 9 Non-NCR" at bounding box center [524, 285] width 425 height 15
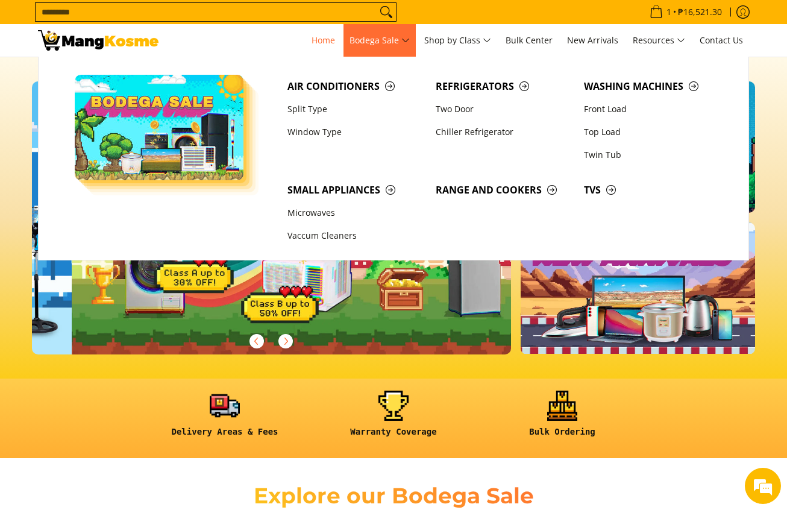
scroll to position [0, 479]
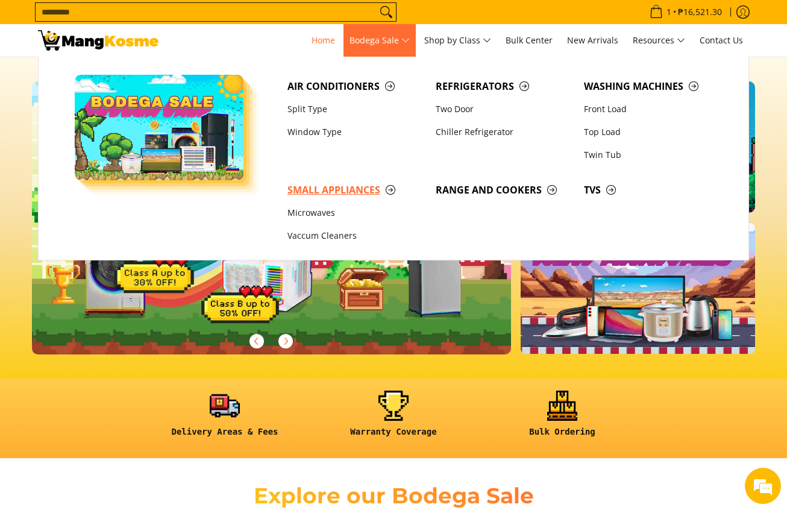
click at [349, 183] on span "Small Appliances" at bounding box center [355, 190] width 136 height 15
